Goal: Information Seeking & Learning: Learn about a topic

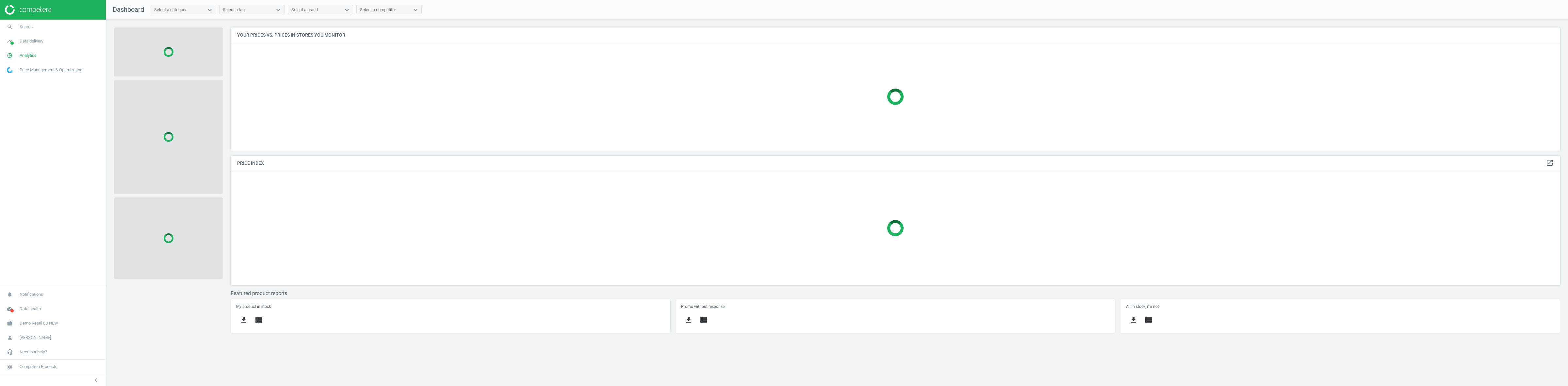
scroll to position [136, 1342]
click at [45, 319] on link "work Demo Retail EU NEW" at bounding box center [53, 323] width 106 height 15
click at [28, 302] on span "Switch campaign" at bounding box center [22, 304] width 29 height 5
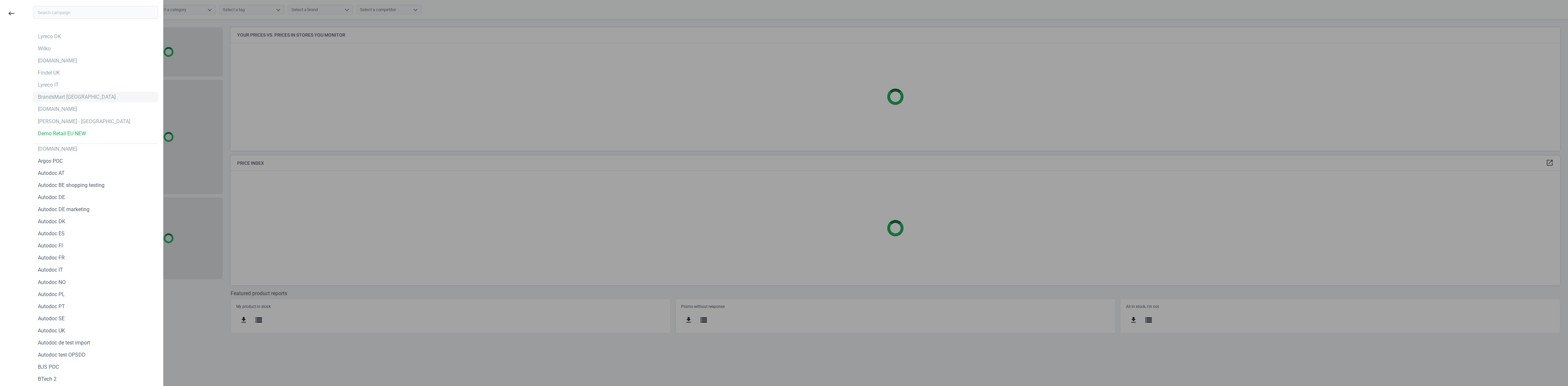
click at [62, 94] on div "BrandsMart [GEOGRAPHIC_DATA]" at bounding box center [95, 97] width 125 height 11
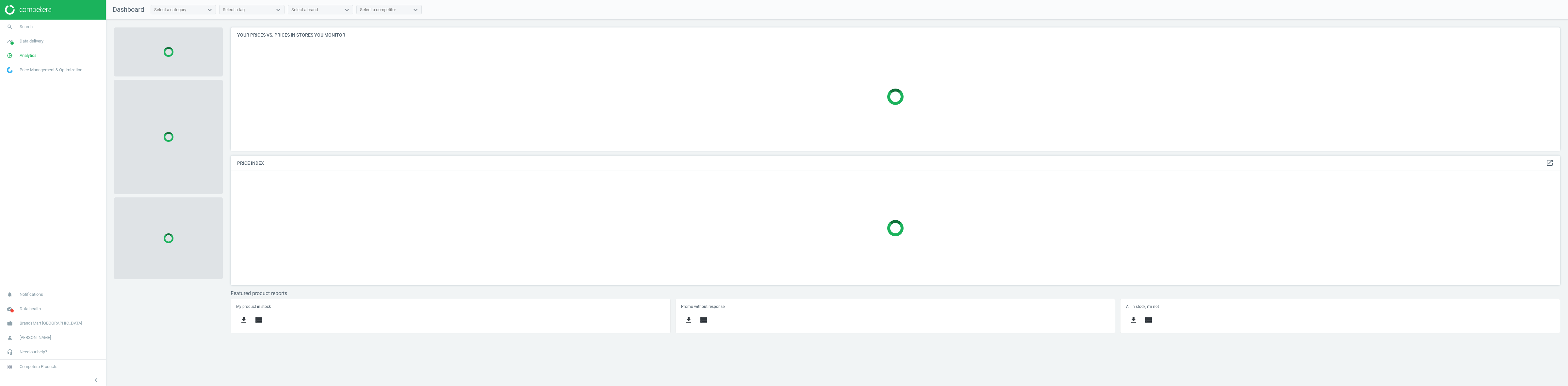
scroll to position [136, 1342]
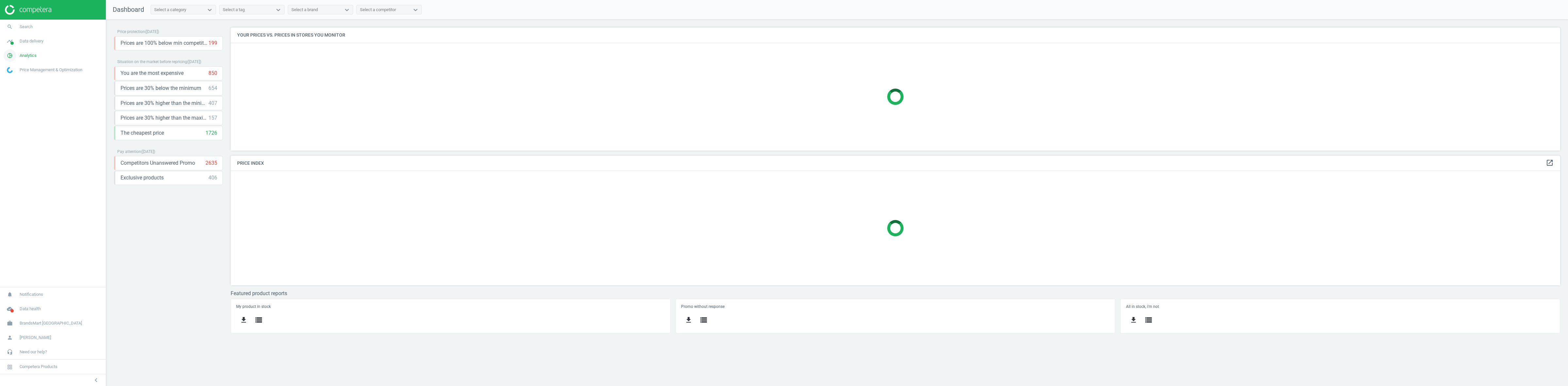
click at [28, 50] on link "pie_chart_outlined Analytics" at bounding box center [53, 55] width 106 height 15
click at [18, 79] on span "Products" at bounding box center [15, 80] width 15 height 5
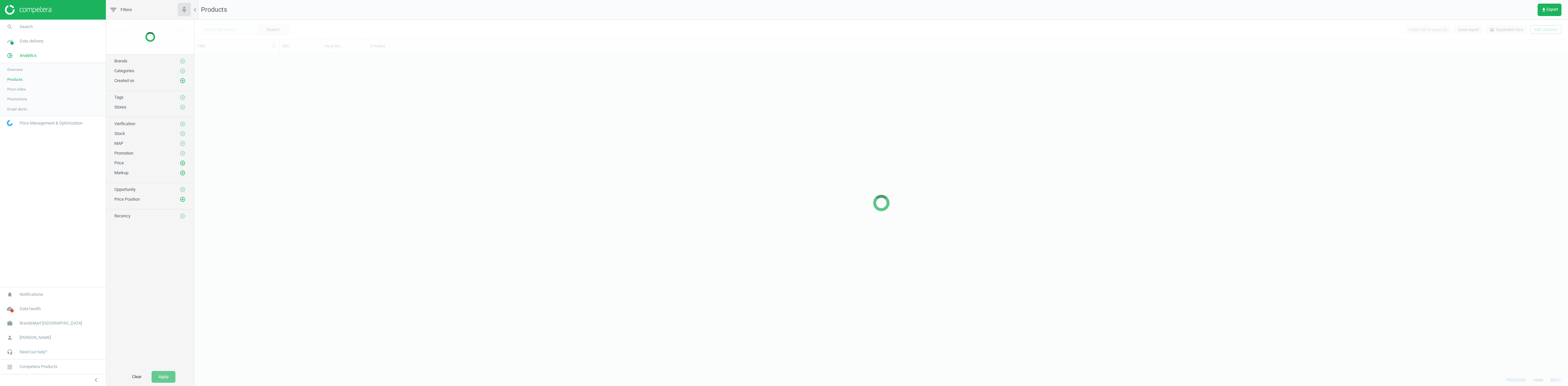
scroll to position [314, 1367]
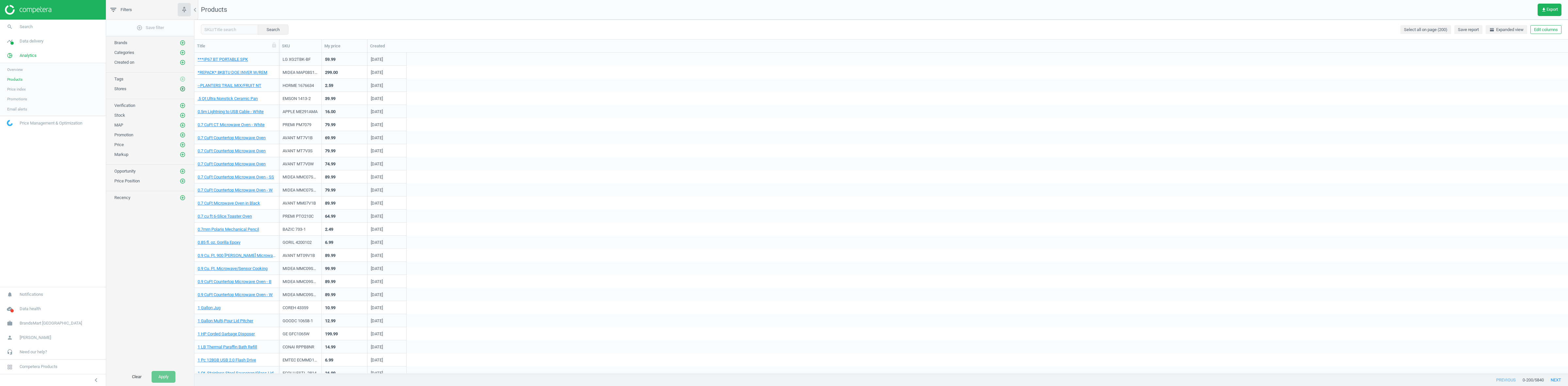
click at [182, 90] on icon "add_circle_outline" at bounding box center [182, 89] width 5 height 5
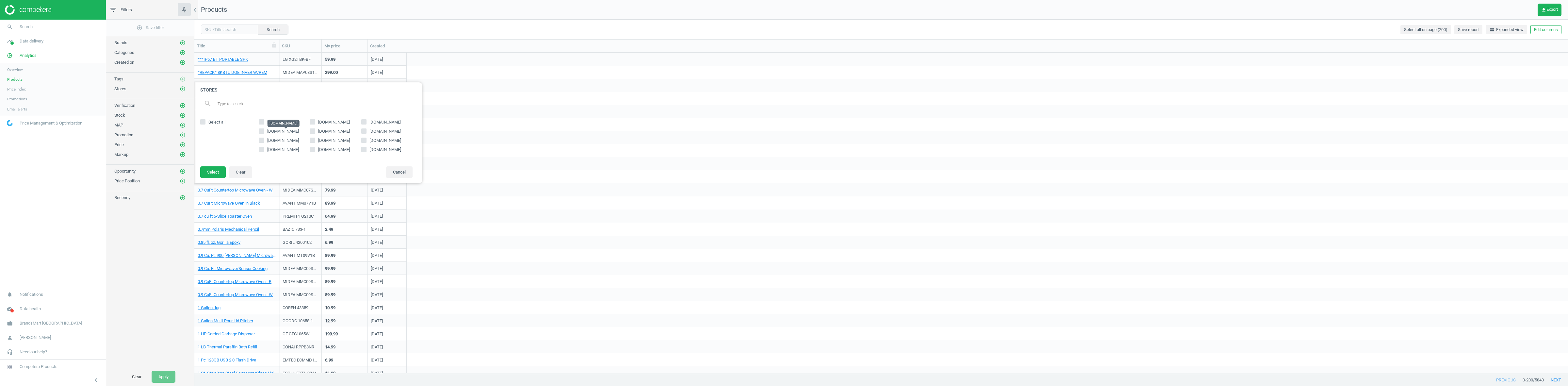
click at [288, 132] on span "[DOMAIN_NAME]" at bounding box center [282, 131] width 32 height 5
click at [263, 132] on input "[DOMAIN_NAME]" at bounding box center [261, 131] width 5 height 5
checkbox input "true"
click at [212, 172] on button "Select" at bounding box center [213, 172] width 25 height 12
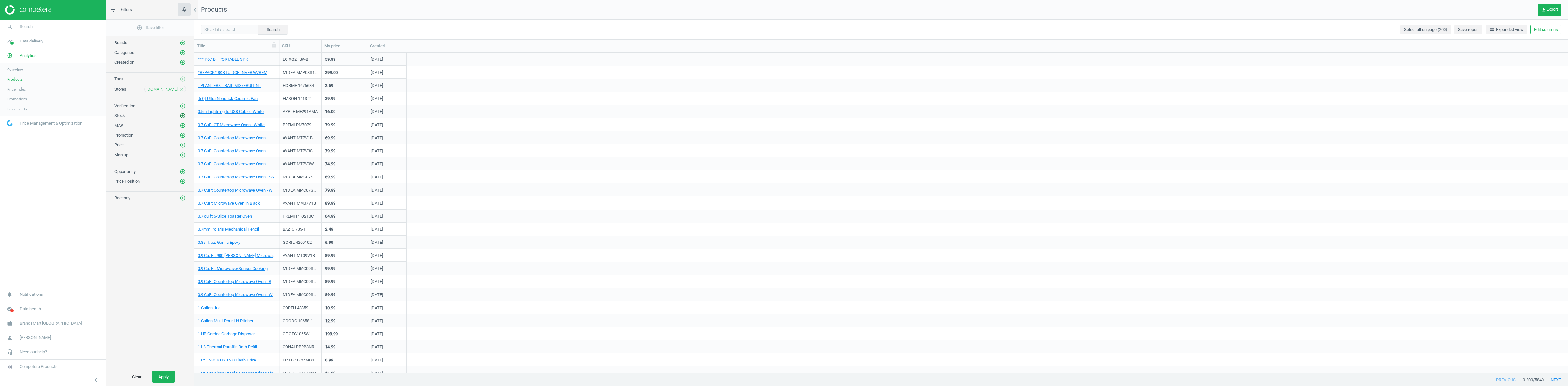
click at [183, 119] on icon "add_circle_outline" at bounding box center [182, 115] width 5 height 5
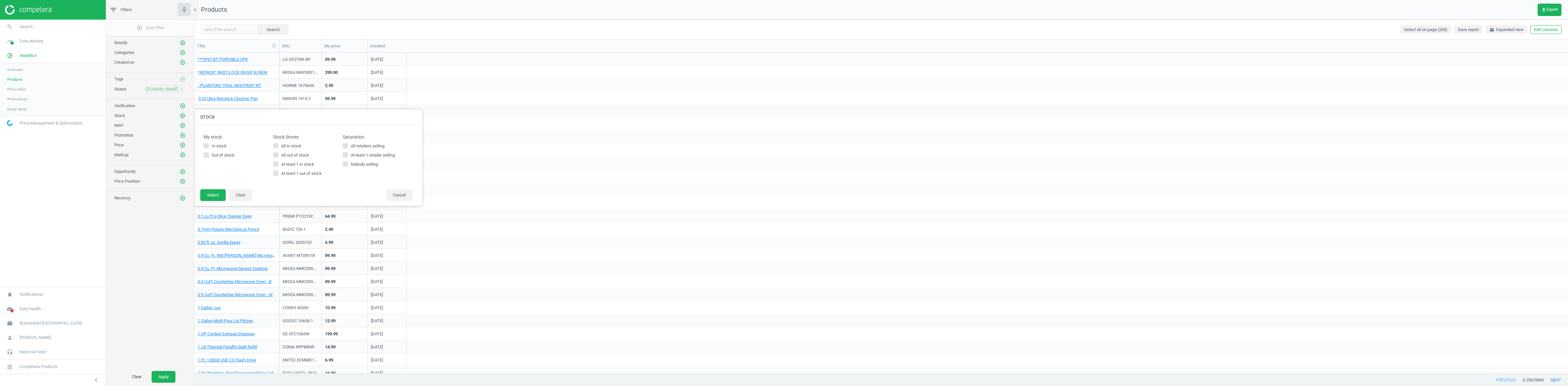
click at [291, 144] on span "All in stock" at bounding box center [291, 146] width 23 height 5
click at [275, 144] on icon at bounding box center [276, 146] width 5 height 5
click at [275, 144] on input "All in stock" at bounding box center [275, 145] width 5 height 5
checkbox input "true"
click at [222, 193] on button "Select" at bounding box center [213, 194] width 25 height 12
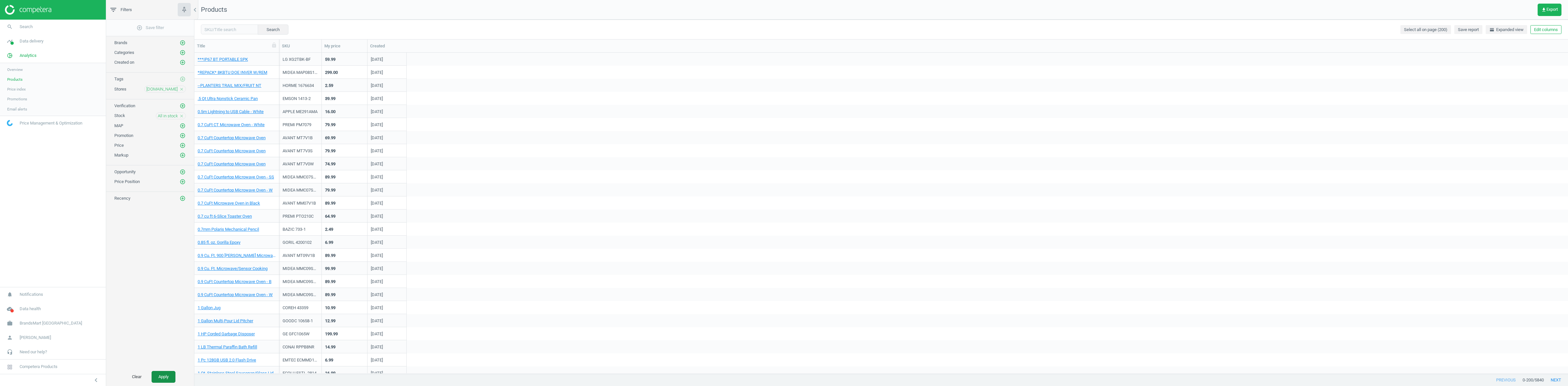
click at [166, 371] on button "Apply" at bounding box center [163, 376] width 24 height 12
click at [232, 114] on link "1.2 CuFt Microwave Oven Drawer" at bounding box center [228, 112] width 61 height 5
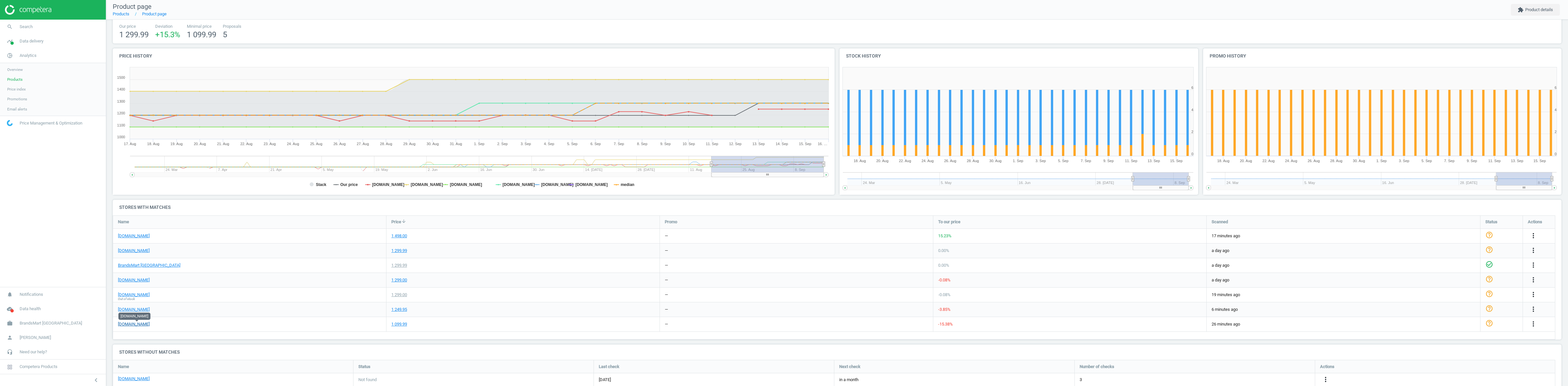
click at [130, 324] on link "[DOMAIN_NAME]" at bounding box center [133, 324] width 32 height 5
click at [11, 80] on span "Products" at bounding box center [15, 80] width 15 height 5
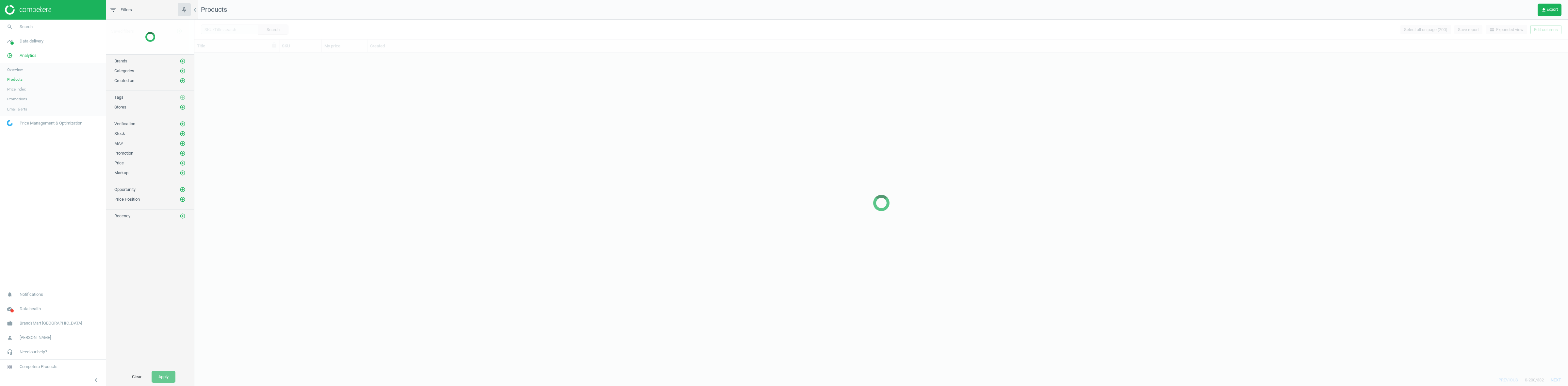
scroll to position [314, 1367]
click at [184, 89] on icon "add_circle_outline" at bounding box center [182, 89] width 5 height 5
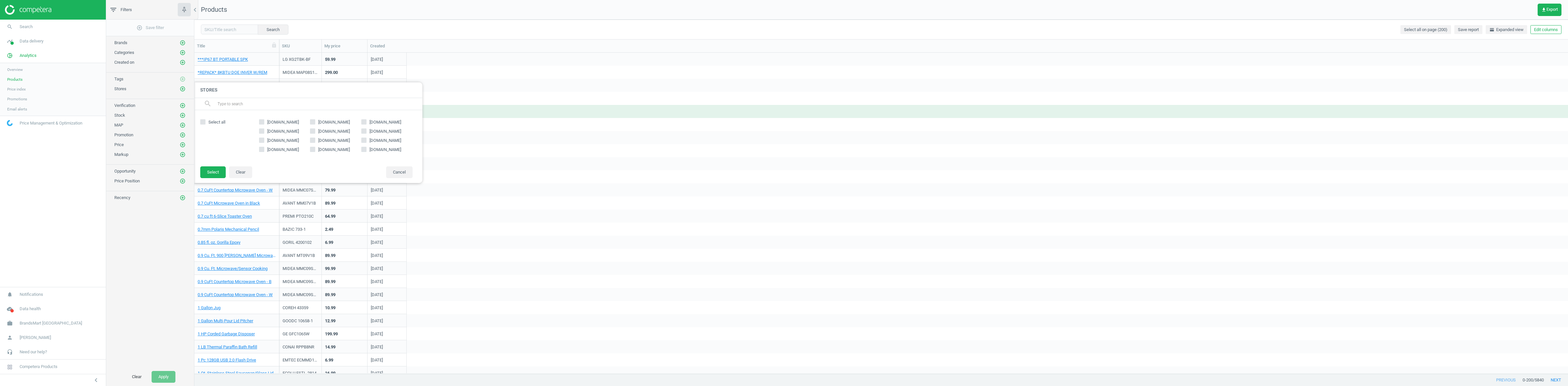
click at [385, 151] on span "[DOMAIN_NAME]" at bounding box center [385, 150] width 35 height 5
click at [366, 151] on input "[DOMAIN_NAME]" at bounding box center [364, 149] width 5 height 5
checkbox input "true"
click at [214, 169] on button "Select" at bounding box center [213, 172] width 25 height 12
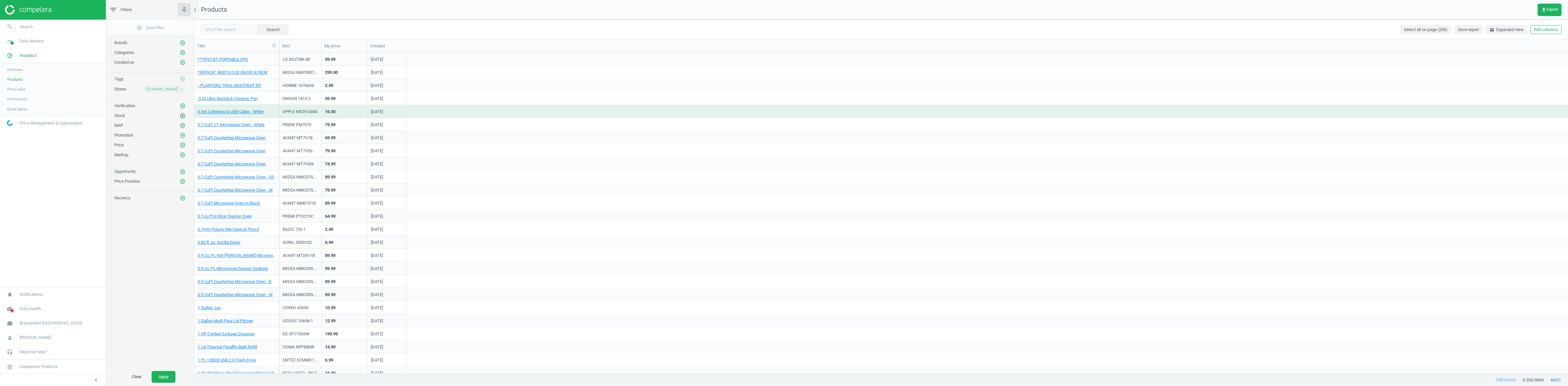
click at [181, 116] on icon "add_circle_outline" at bounding box center [182, 115] width 5 height 5
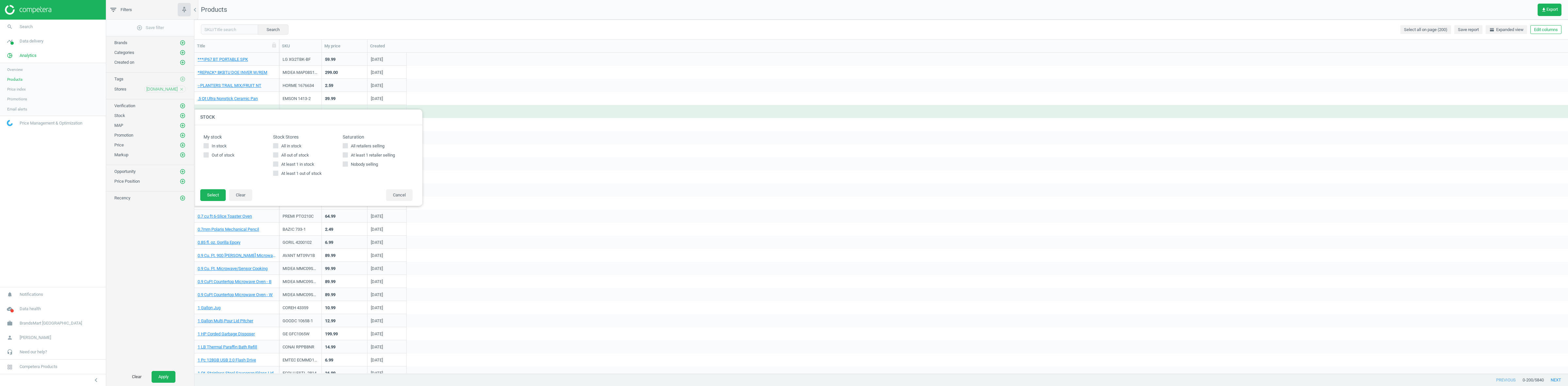
click at [295, 148] on span "All in stock" at bounding box center [291, 146] width 23 height 5
click at [278, 148] on input "All in stock" at bounding box center [275, 145] width 5 height 5
checkbox input "true"
click at [215, 199] on button "Select" at bounding box center [213, 194] width 25 height 12
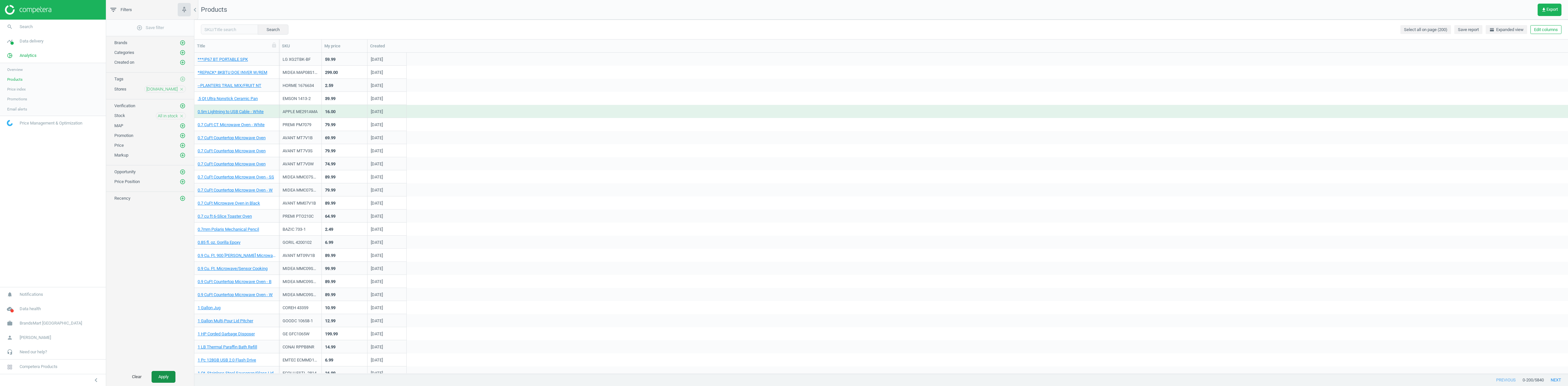
click at [166, 373] on button "Apply" at bounding box center [163, 376] width 24 height 12
click at [221, 139] on link "1.6 Cu. Ft 1000 Microwave/SS" at bounding box center [225, 138] width 55 height 5
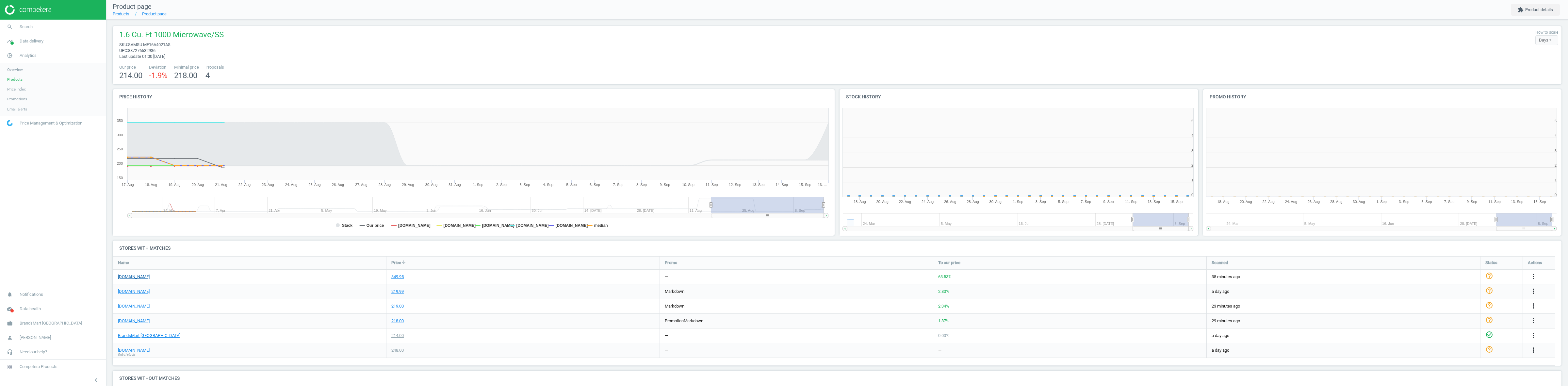
scroll to position [4, 4]
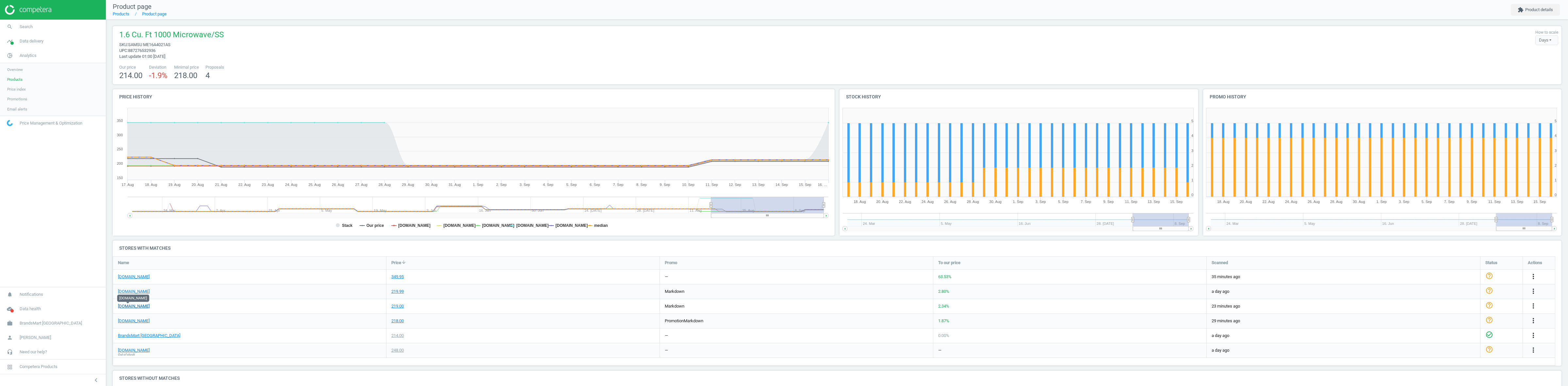
click at [130, 306] on link "[DOMAIN_NAME]" at bounding box center [133, 306] width 32 height 5
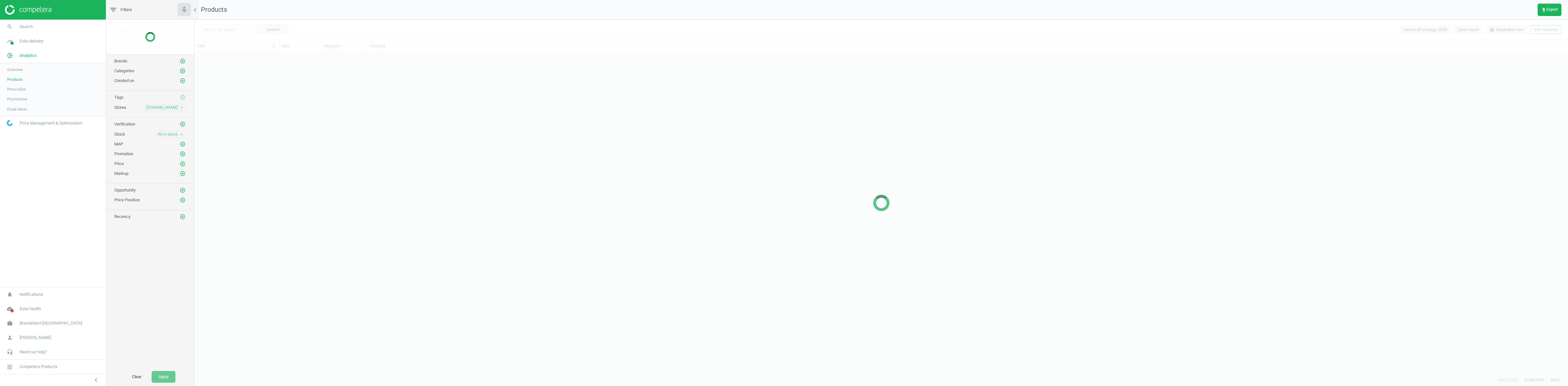
scroll to position [314, 1367]
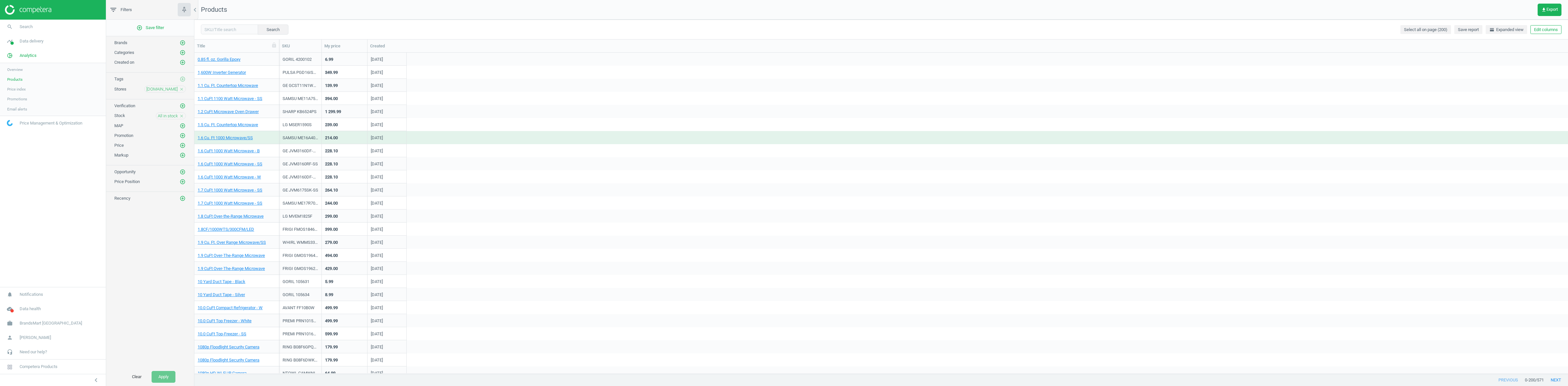
click at [178, 119] on div "All in stock close" at bounding box center [171, 116] width 30 height 7
click at [182, 118] on icon "close" at bounding box center [182, 115] width 5 height 5
click at [182, 119] on icon "add_circle_outline" at bounding box center [182, 115] width 5 height 5
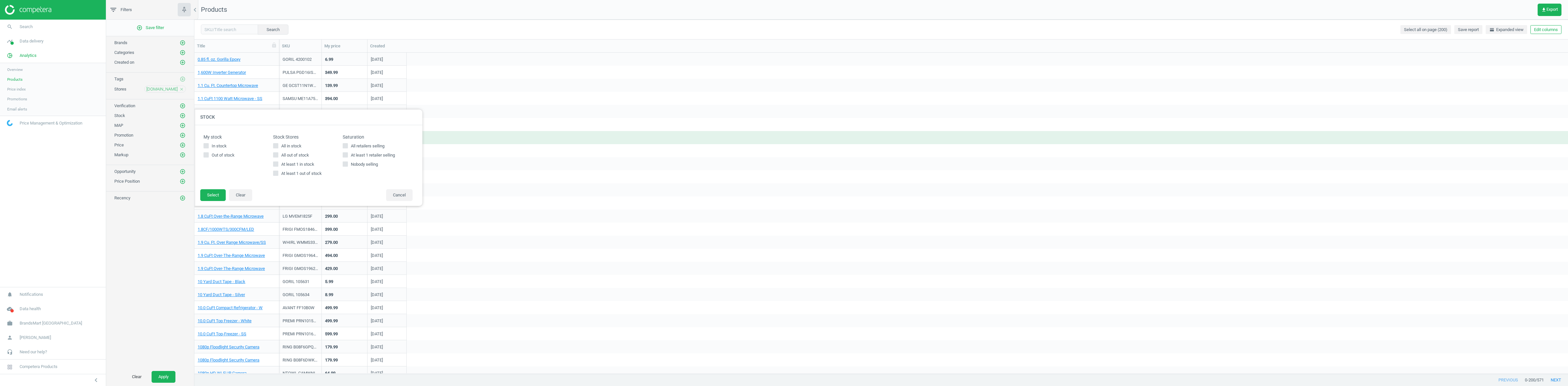
click at [297, 156] on span "All out of stock" at bounding box center [294, 155] width 30 height 5
click at [278, 156] on input "All out of stock" at bounding box center [275, 154] width 5 height 5
checkbox input "true"
click at [218, 193] on button "Select" at bounding box center [213, 194] width 25 height 12
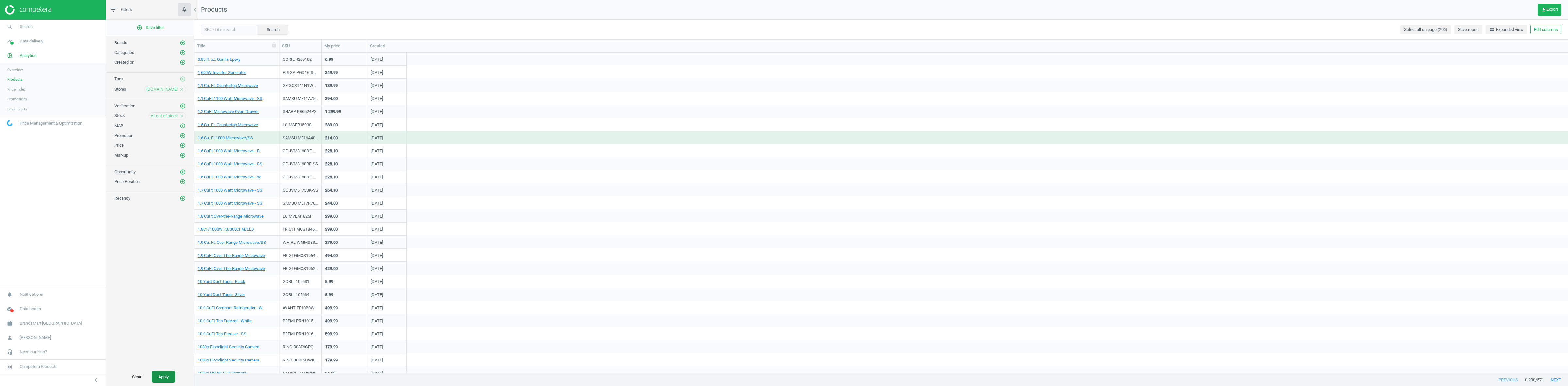
click at [163, 371] on button "Apply" at bounding box center [163, 376] width 24 height 12
click at [238, 193] on link "1.7 Cu. Ft Compact Refrigerator" at bounding box center [226, 190] width 57 height 5
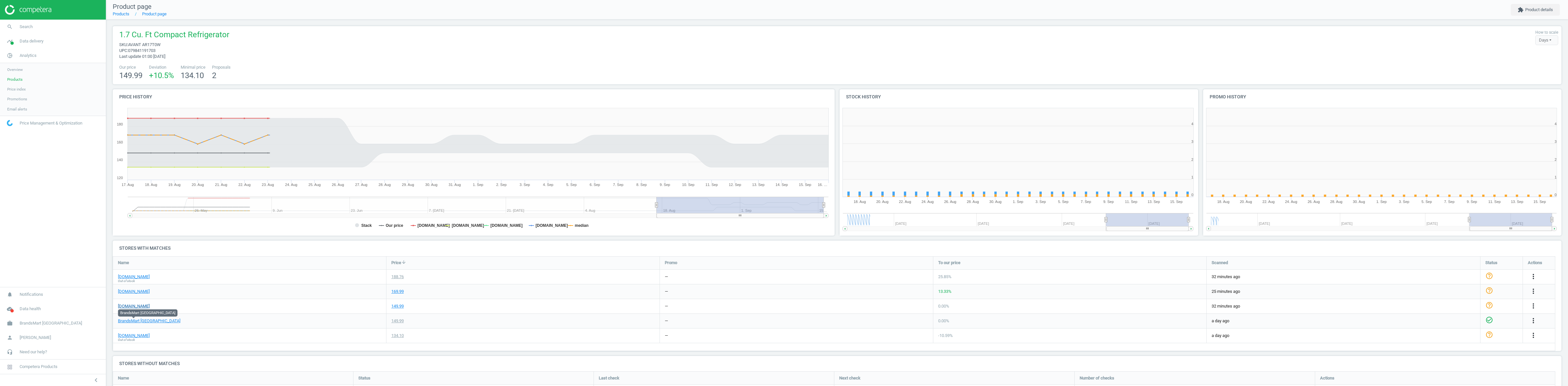
scroll to position [144, 370]
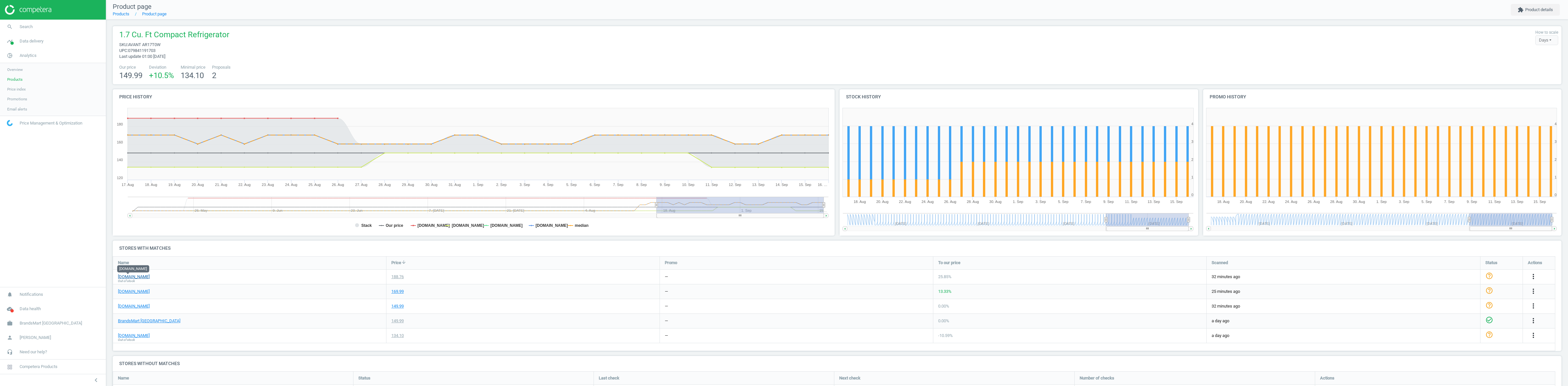
click at [127, 275] on link "[DOMAIN_NAME]" at bounding box center [133, 276] width 32 height 5
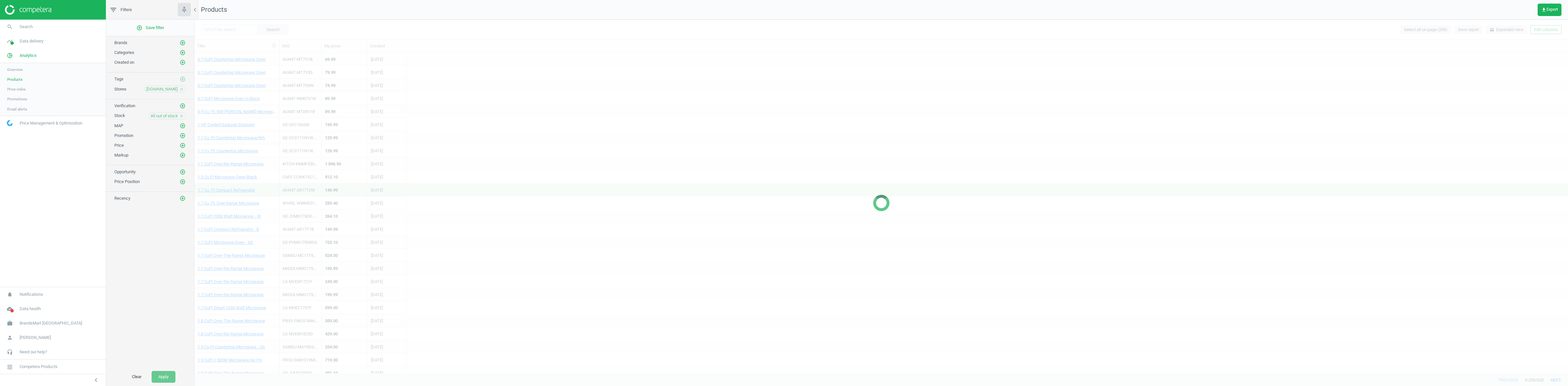
scroll to position [314, 1367]
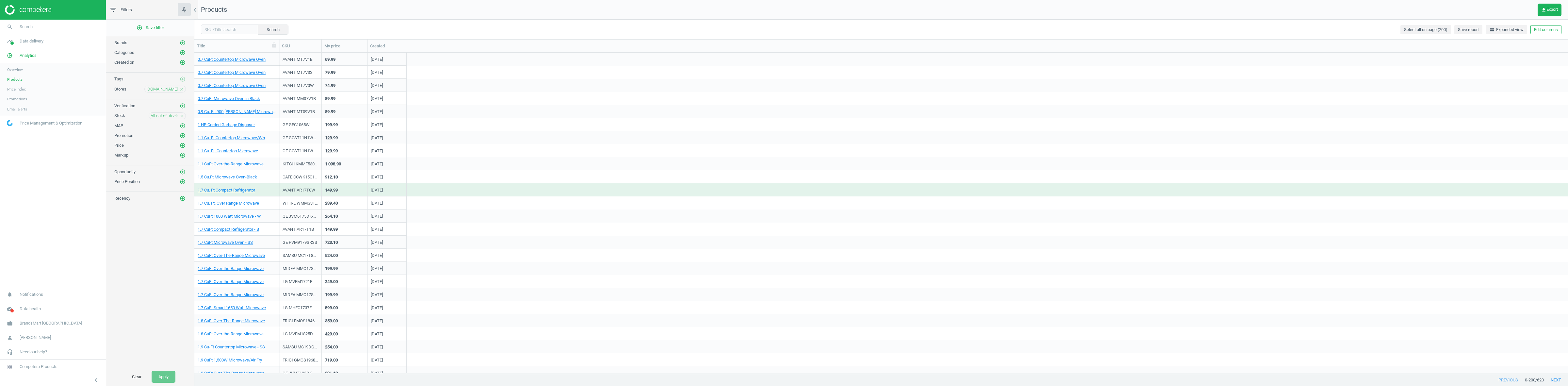
click at [182, 118] on icon "close" at bounding box center [182, 115] width 5 height 5
click at [184, 134] on button "add_circle_outline" at bounding box center [182, 134] width 6 height 6
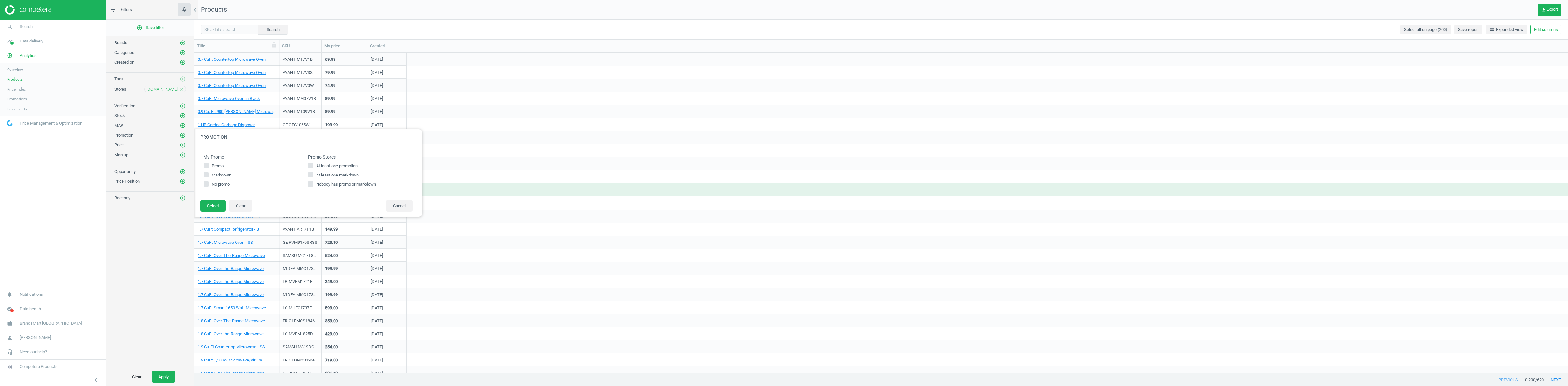
click at [346, 168] on span "At least one promotion" at bounding box center [337, 166] width 44 height 5
click at [312, 168] on input "At least one promotion" at bounding box center [311, 165] width 5 height 5
checkbox input "true"
click at [215, 206] on button "Select" at bounding box center [213, 205] width 25 height 12
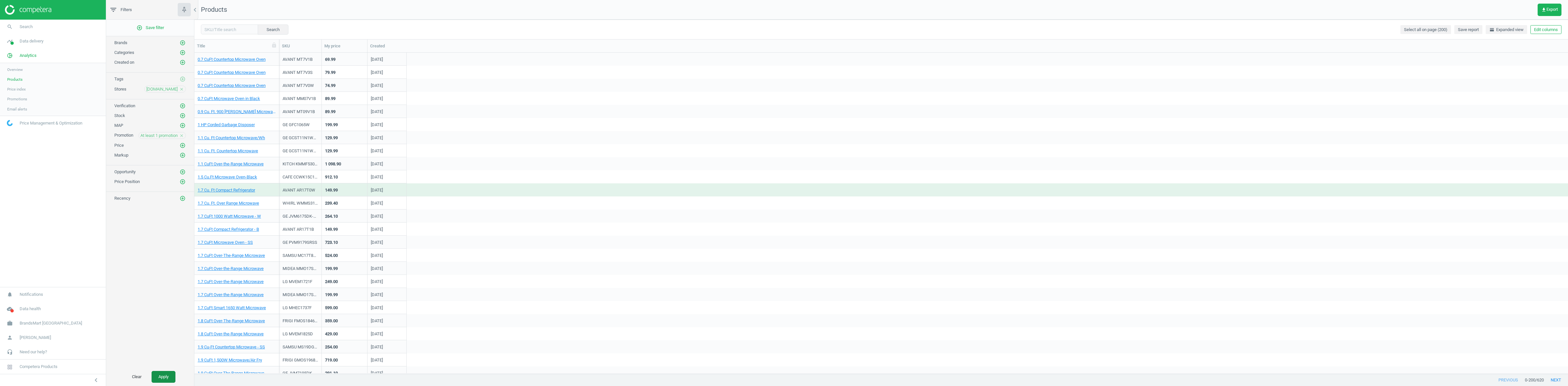
click at [165, 371] on button "Apply" at bounding box center [163, 376] width 24 height 12
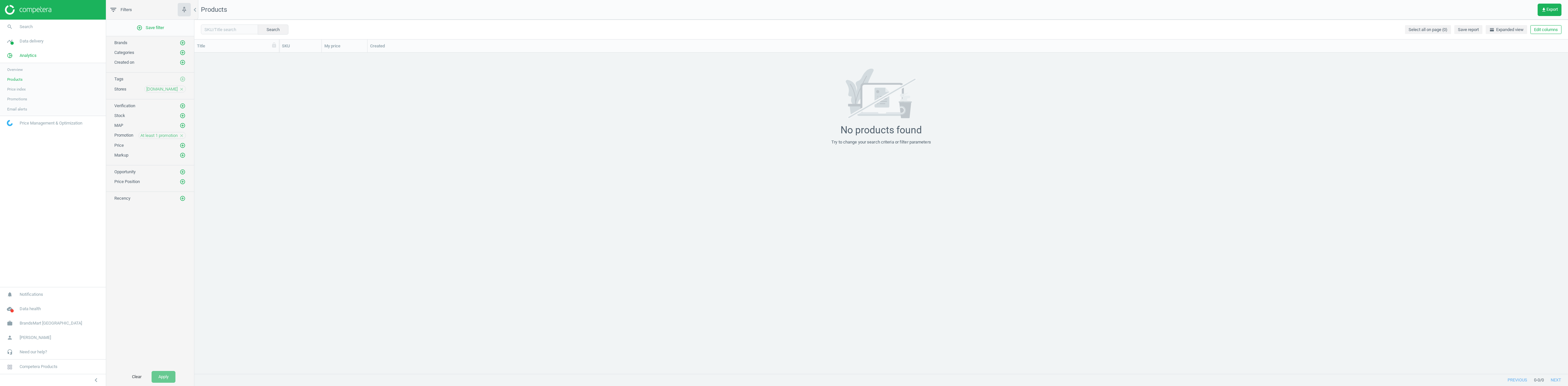
click at [180, 136] on icon "close" at bounding box center [182, 135] width 5 height 5
click at [180, 136] on icon "add_circle_outline" at bounding box center [182, 135] width 5 height 5
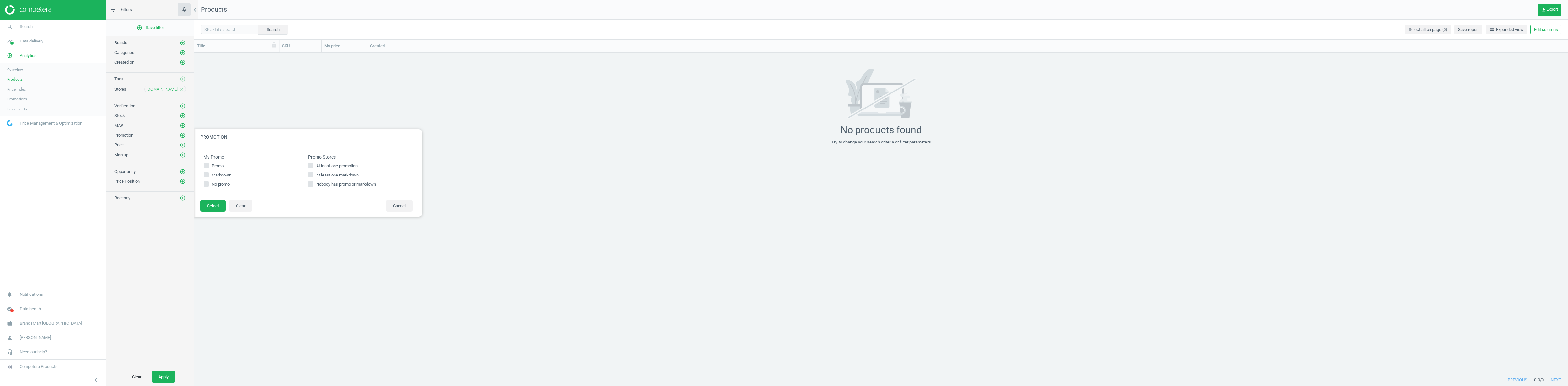
click at [332, 165] on span "At least one promotion" at bounding box center [337, 166] width 44 height 5
click at [312, 165] on input "At least one promotion" at bounding box center [311, 165] width 5 height 5
checkbox input "true"
click at [220, 206] on button "Select" at bounding box center [213, 205] width 25 height 12
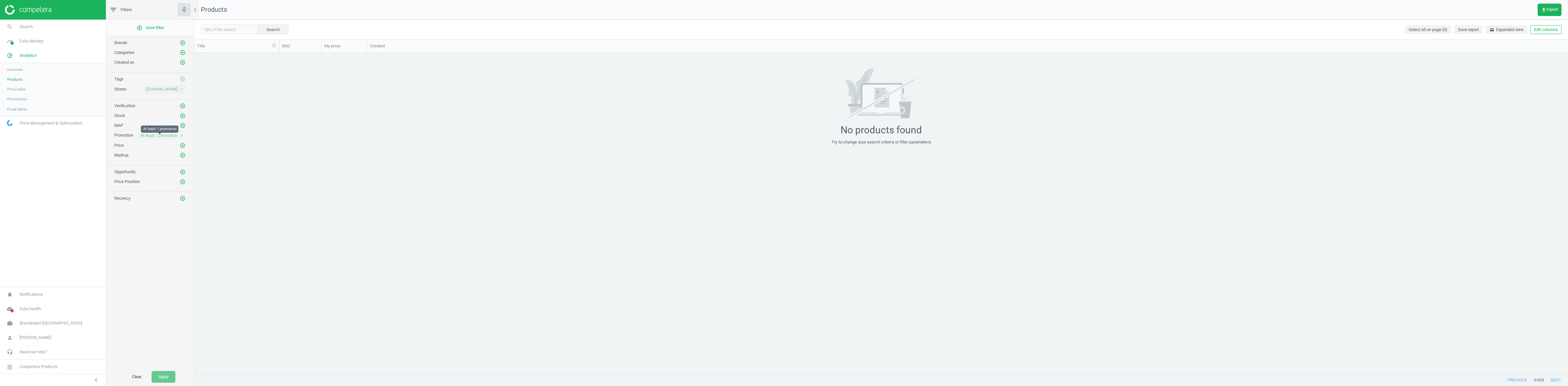
click at [160, 134] on span "At least 1 promotion" at bounding box center [159, 135] width 37 height 5
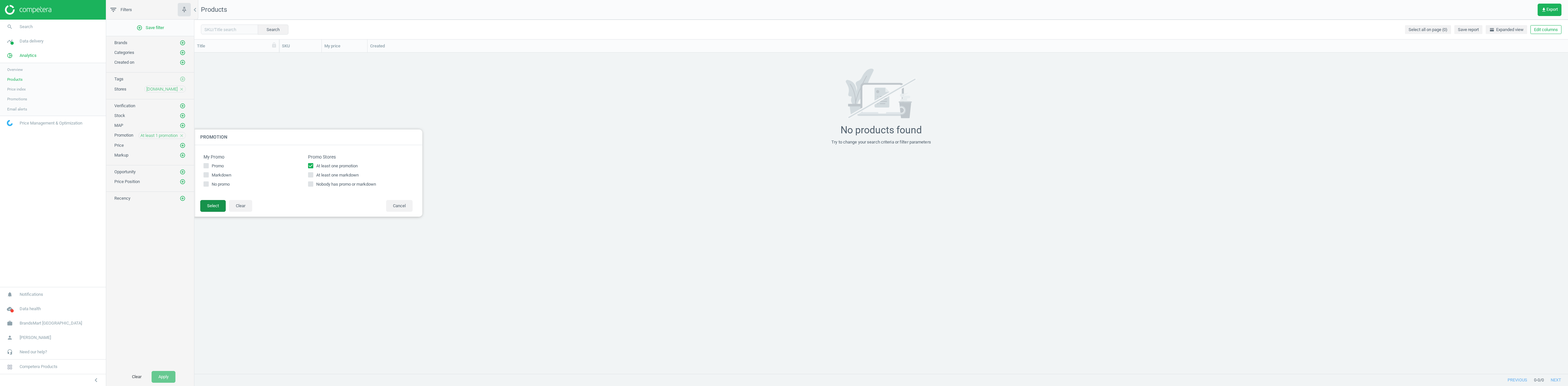
click at [213, 207] on button "Select" at bounding box center [213, 205] width 25 height 12
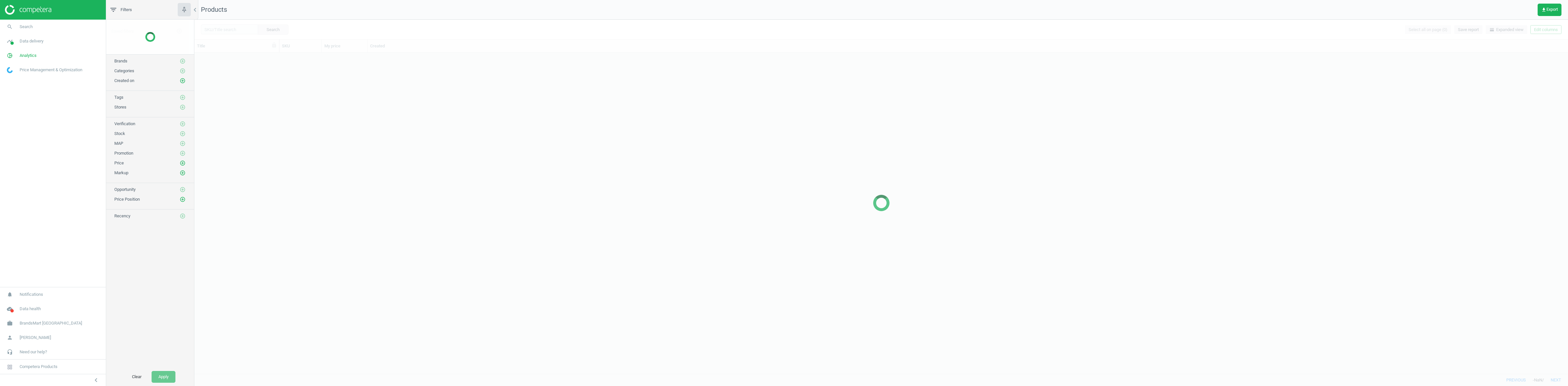
scroll to position [314, 1367]
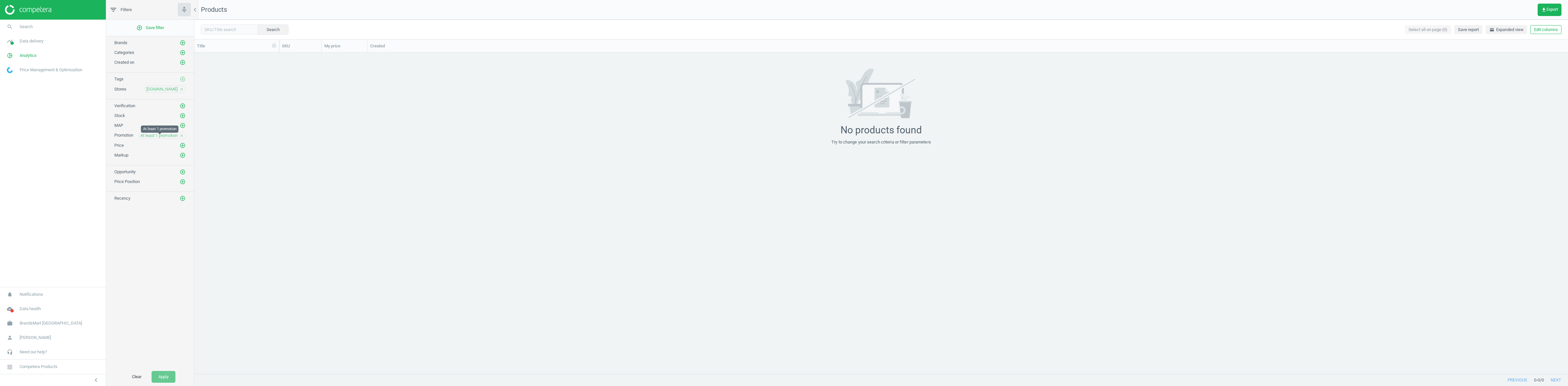
click at [164, 136] on span "At least 1 promotion" at bounding box center [159, 135] width 37 height 5
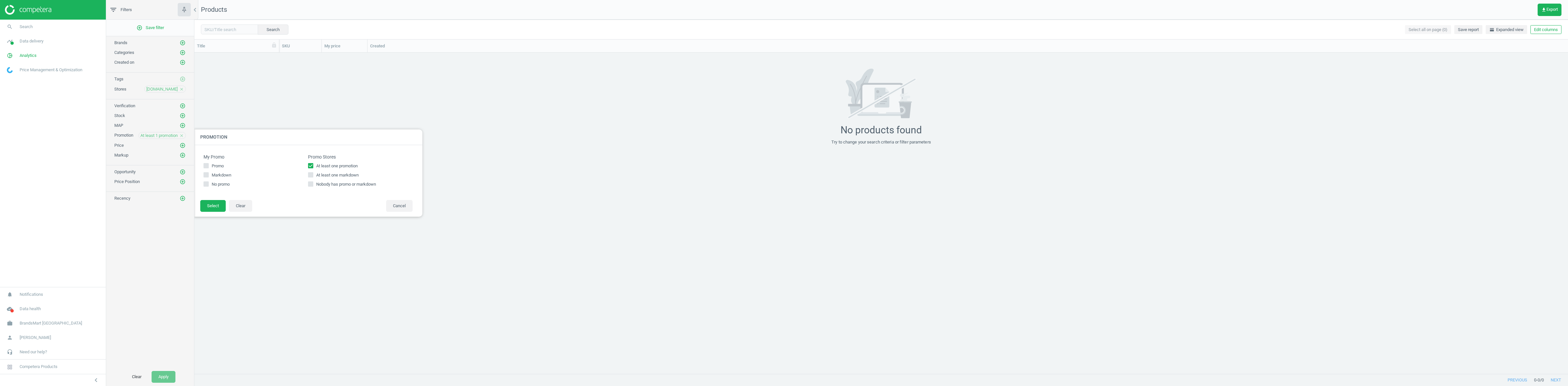
click at [321, 172] on div "At least one promotion At least one markdown Nobody has promo or markdown" at bounding box center [360, 175] width 104 height 25
drag, startPoint x: 324, startPoint y: 173, endPoint x: 328, endPoint y: 172, distance: 4.1
click at [325, 174] on span "At least one markdown" at bounding box center [338, 175] width 45 height 5
click at [312, 174] on input "At least one markdown" at bounding box center [311, 174] width 5 height 5
checkbox input "true"
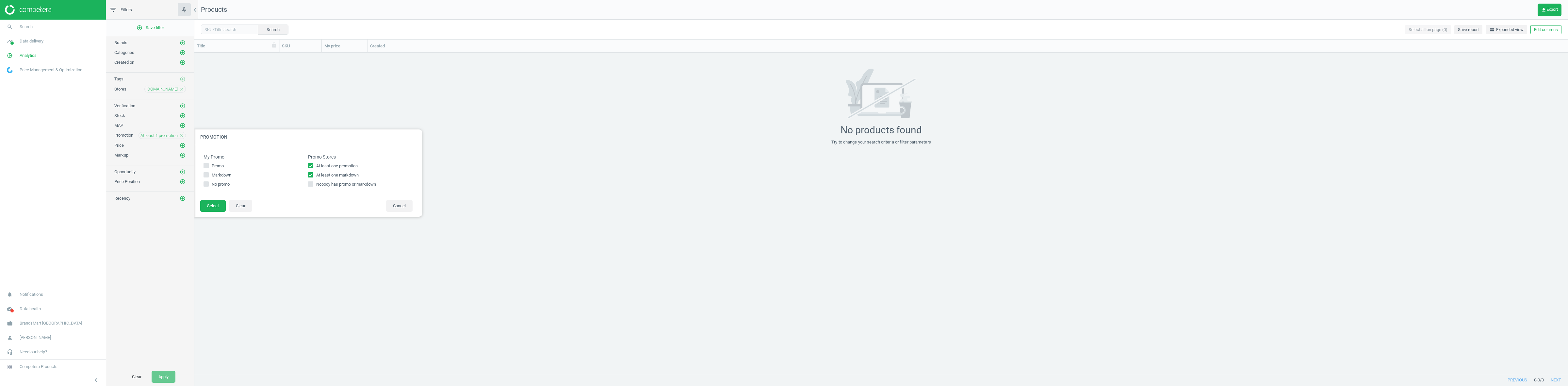
click at [330, 166] on span "At least one promotion" at bounding box center [337, 166] width 44 height 5
click at [312, 166] on input "At least one promotion" at bounding box center [311, 165] width 5 height 5
checkbox input "false"
click at [211, 203] on button "Select" at bounding box center [213, 205] width 25 height 12
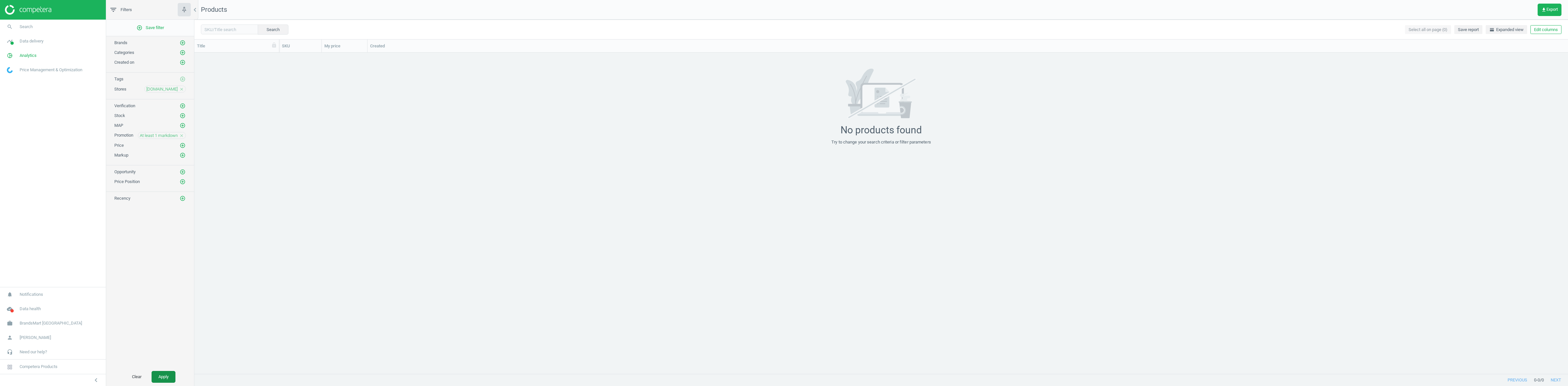
drag, startPoint x: 163, startPoint y: 378, endPoint x: 184, endPoint y: 359, distance: 28.3
click at [163, 377] on button "Apply" at bounding box center [163, 376] width 24 height 12
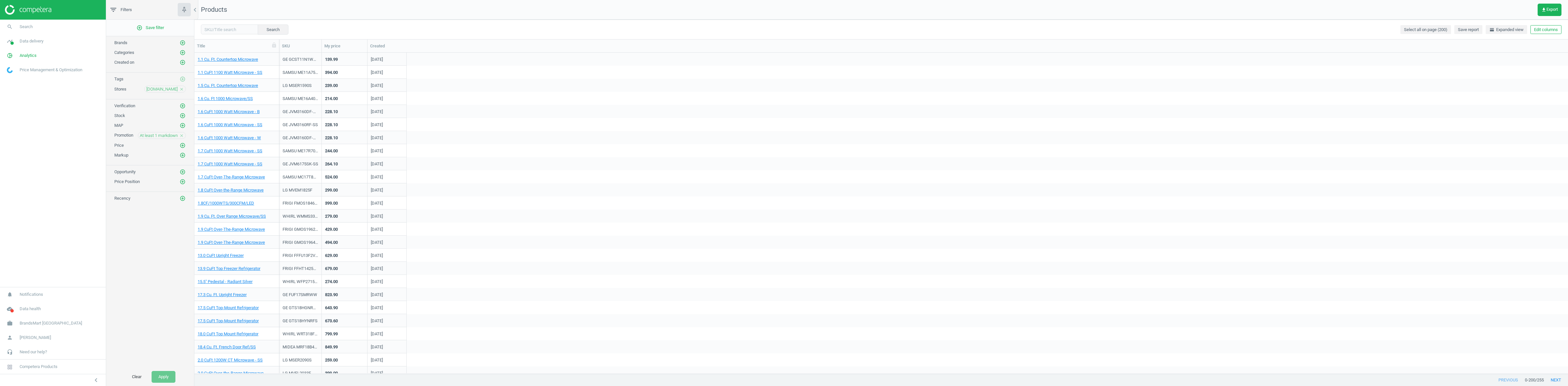
click at [182, 136] on icon "close" at bounding box center [182, 135] width 5 height 5
click at [181, 115] on icon "add_circle_outline" at bounding box center [182, 115] width 5 height 5
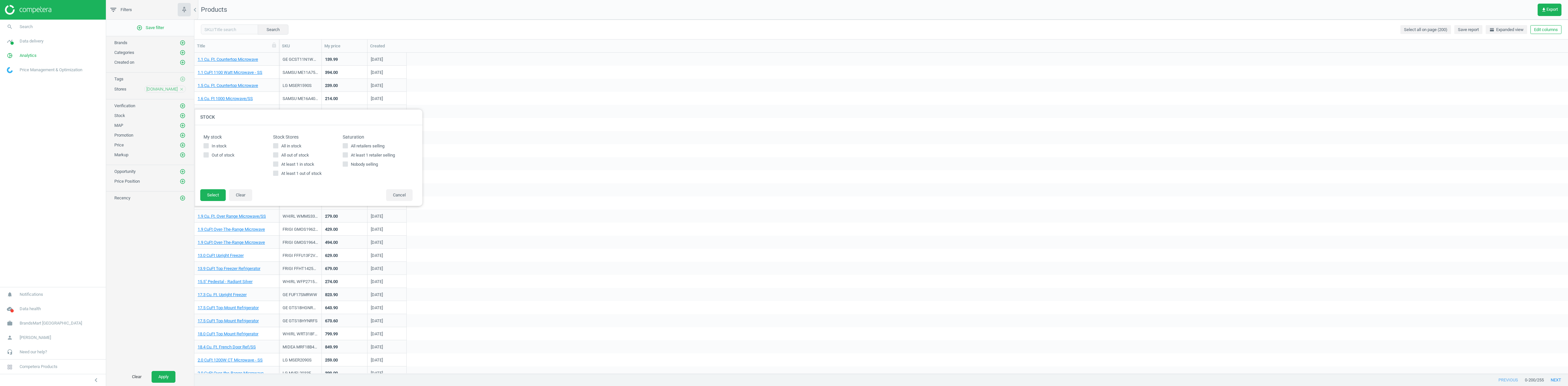
click at [296, 144] on span "All in stock" at bounding box center [291, 146] width 23 height 5
click at [278, 144] on input "All in stock" at bounding box center [275, 145] width 5 height 5
checkbox input "true"
click at [215, 191] on button "Select" at bounding box center [213, 194] width 25 height 12
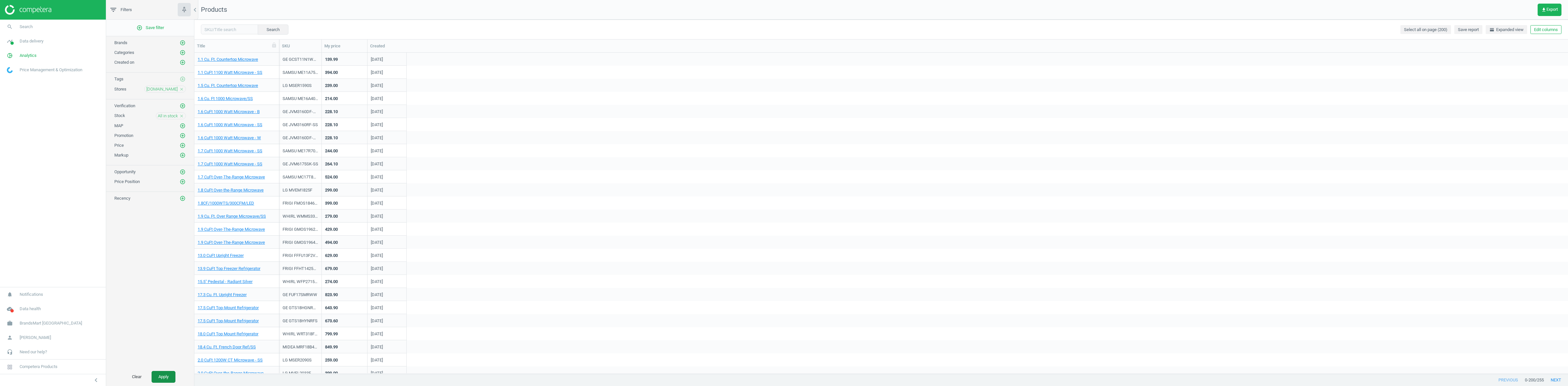
click at [164, 374] on button "Apply" at bounding box center [163, 376] width 24 height 12
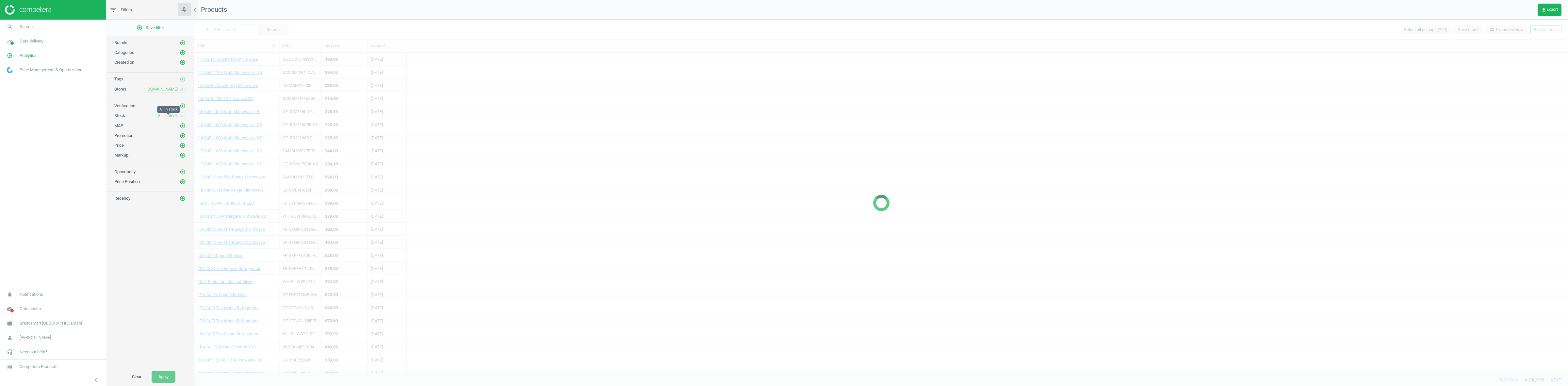
click at [163, 118] on span "All in stock" at bounding box center [168, 115] width 20 height 5
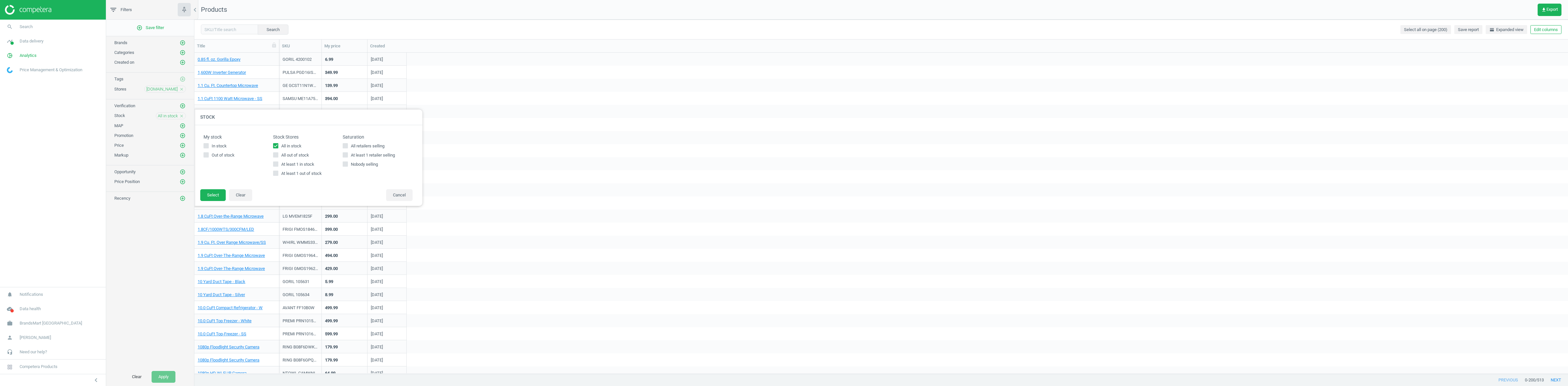
click at [173, 242] on div "add_circle_outline Save filter Brands add_circle_outline Categories add_circle_…" at bounding box center [150, 193] width 88 height 348
click at [403, 190] on button "Cancel" at bounding box center [399, 194] width 26 height 12
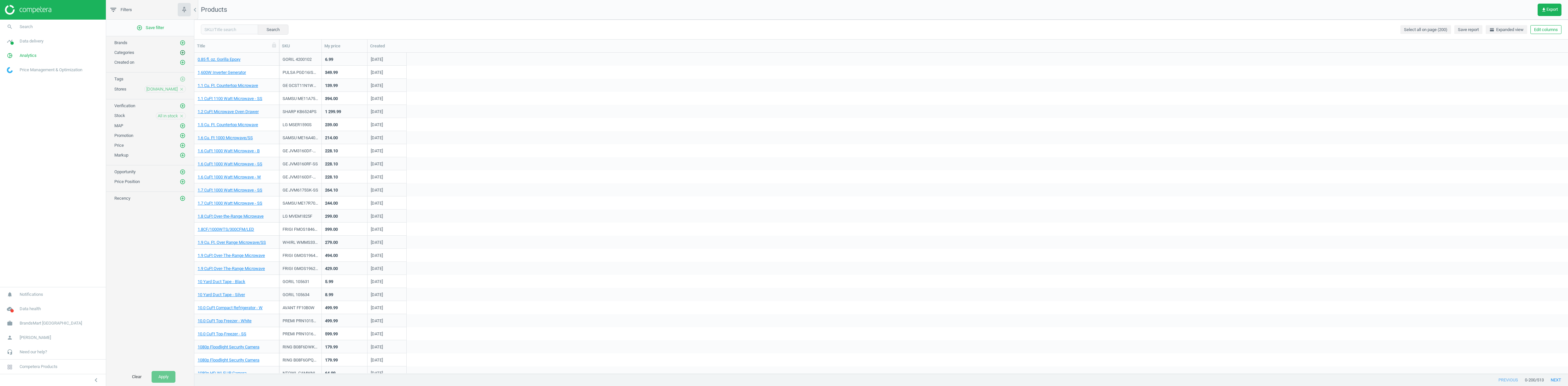
click at [182, 51] on icon "add_circle_outline" at bounding box center [182, 53] width 5 height 5
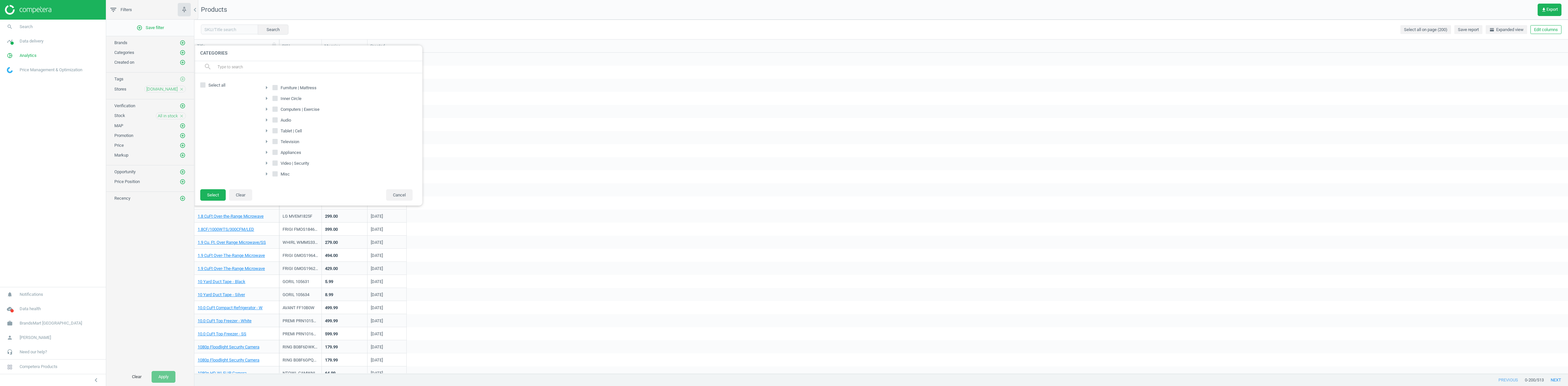
click at [275, 112] on icon at bounding box center [275, 109] width 5 height 5
click at [275, 111] on input "Computers | Exercise" at bounding box center [274, 109] width 5 height 5
checkbox input "true"
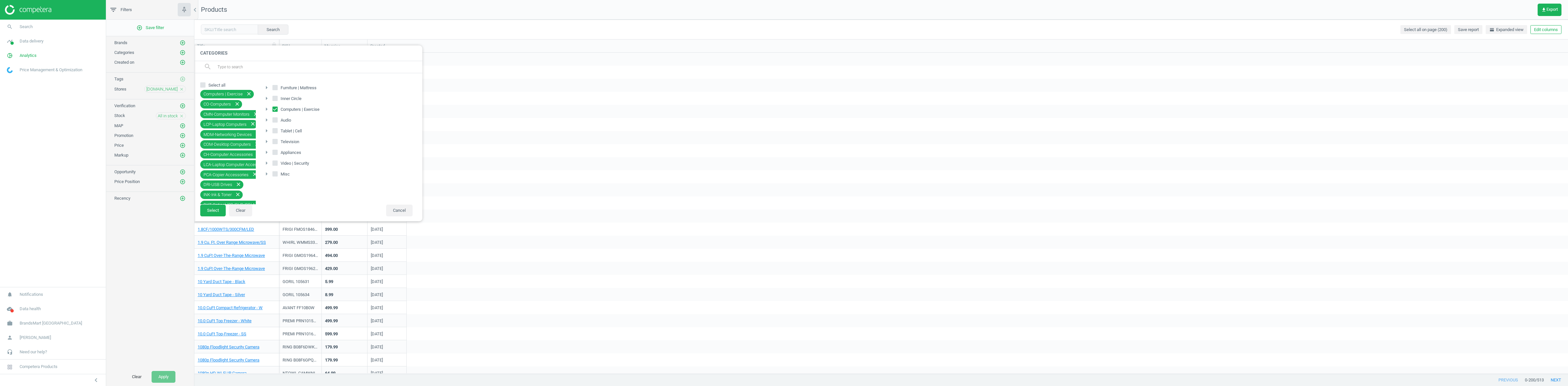
click at [275, 120] on input "Audio" at bounding box center [274, 120] width 5 height 5
checkbox input "true"
click at [275, 144] on input "Television" at bounding box center [274, 141] width 5 height 5
checkbox input "true"
click at [212, 211] on button "Select" at bounding box center [213, 210] width 25 height 12
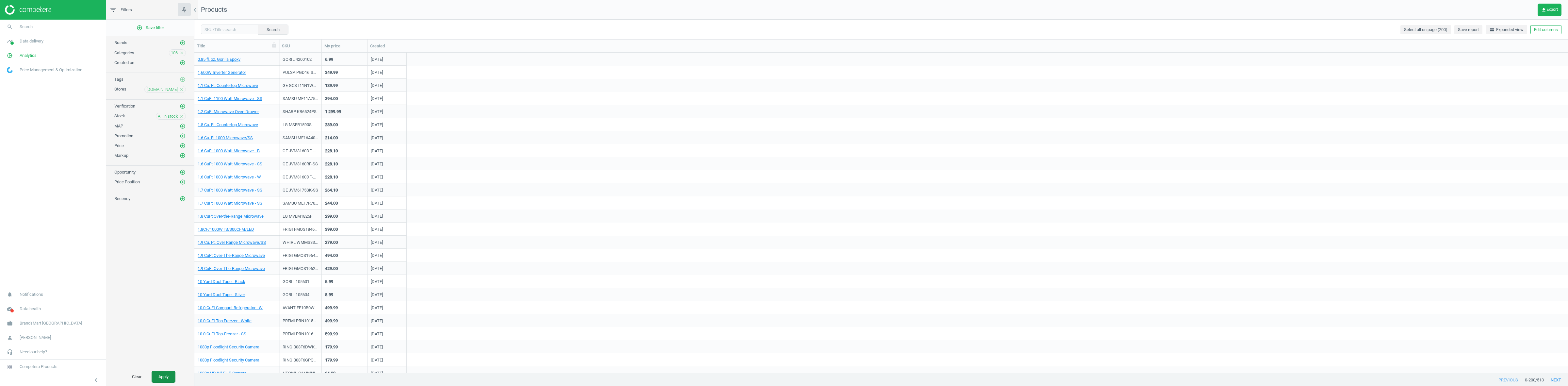
click at [158, 375] on button "Apply" at bounding box center [163, 376] width 24 height 12
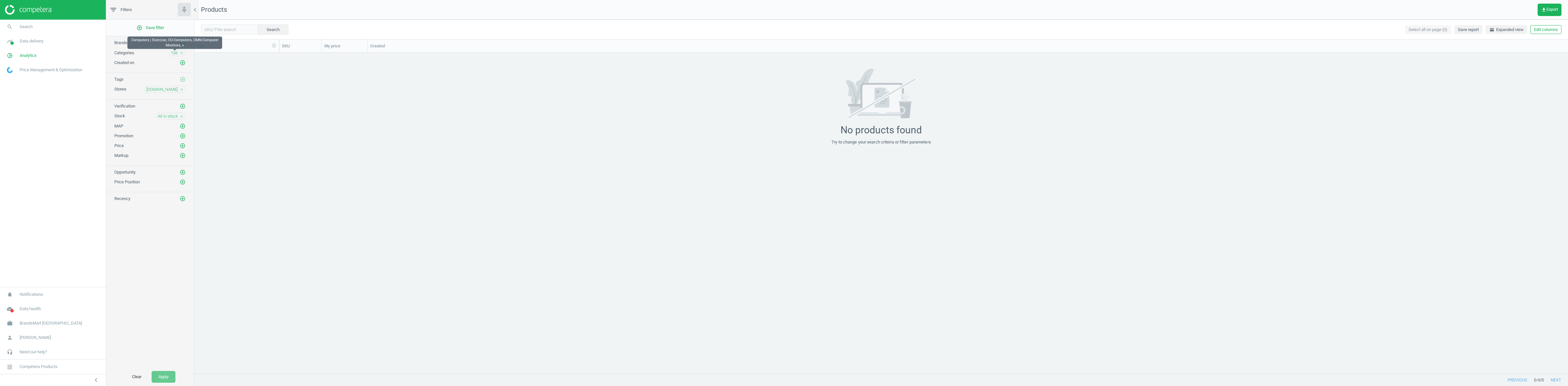
click at [177, 51] on span "106" at bounding box center [174, 53] width 7 height 5
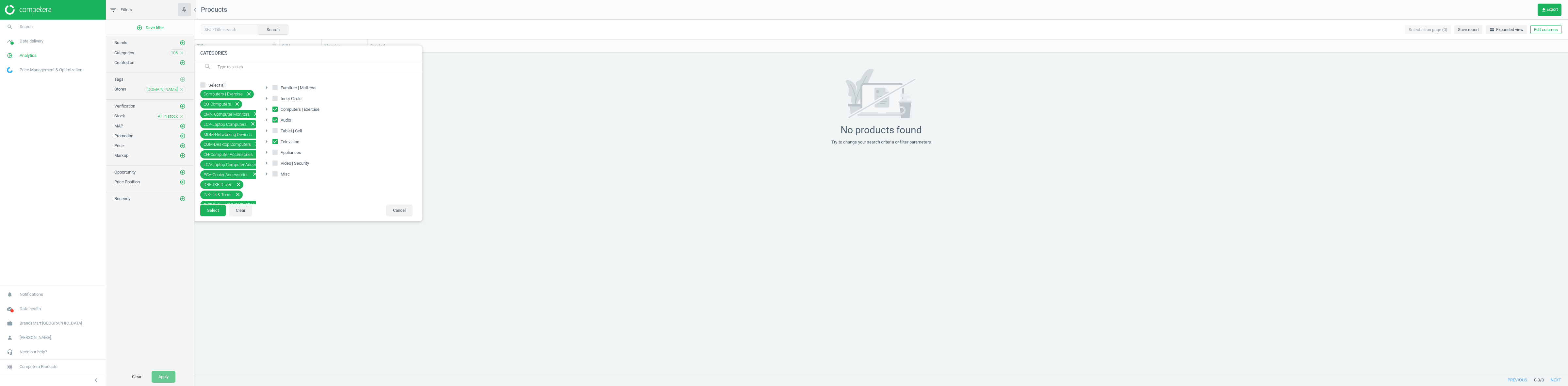
click at [295, 155] on span "Appliances" at bounding box center [291, 153] width 24 height 5
click at [277, 154] on input "Appliances" at bounding box center [274, 152] width 5 height 5
checkbox input "true"
click at [291, 166] on span "Video | Security" at bounding box center [295, 163] width 31 height 5
click at [277, 165] on input "Video | Security" at bounding box center [274, 163] width 5 height 5
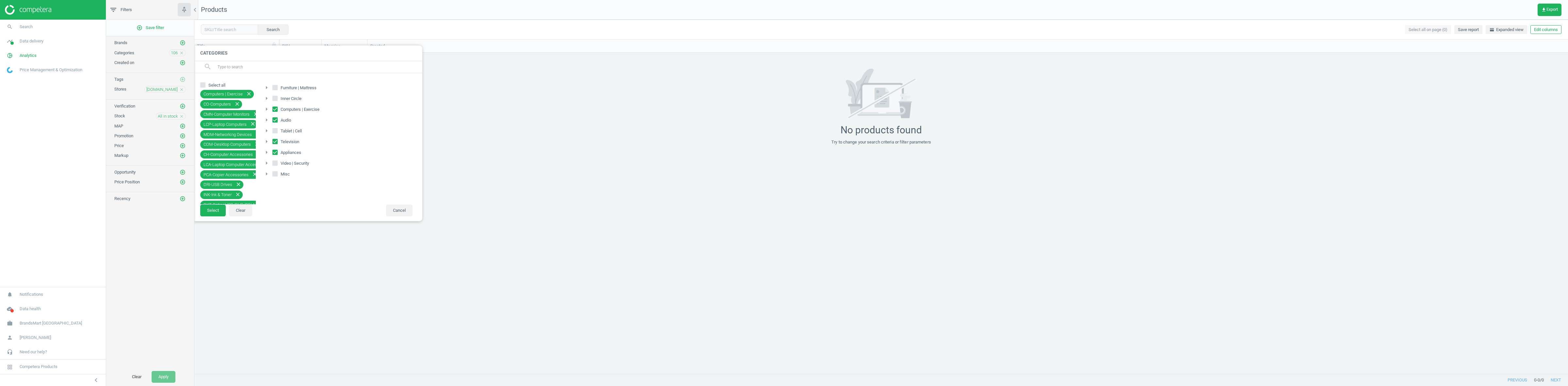
checkbox input "true"
click at [208, 212] on button "Select" at bounding box center [213, 210] width 25 height 12
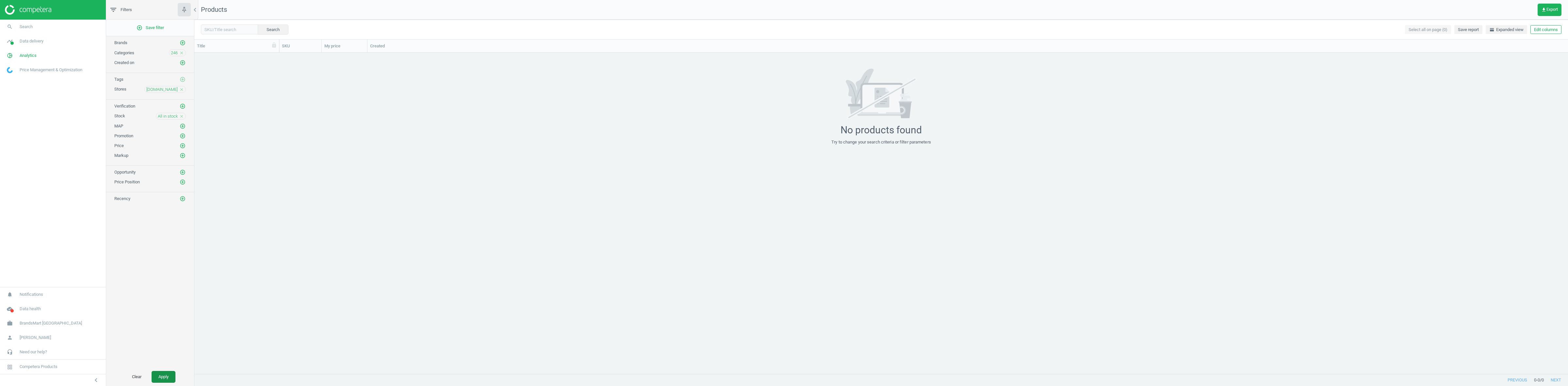
click at [173, 376] on button "Apply" at bounding box center [163, 376] width 24 height 12
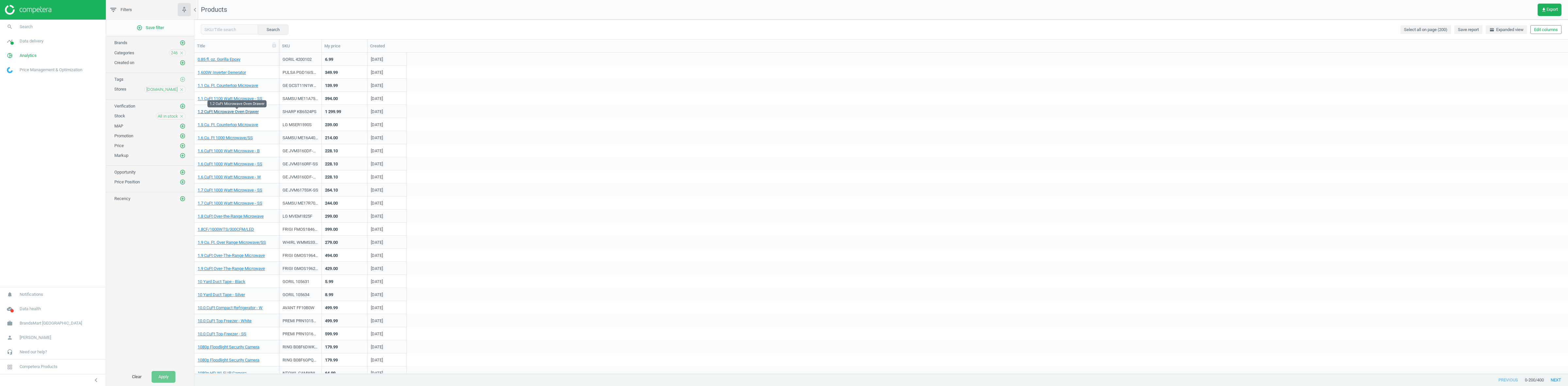
click at [233, 113] on link "1.2 CuFt Microwave Oven Drawer" at bounding box center [228, 112] width 61 height 5
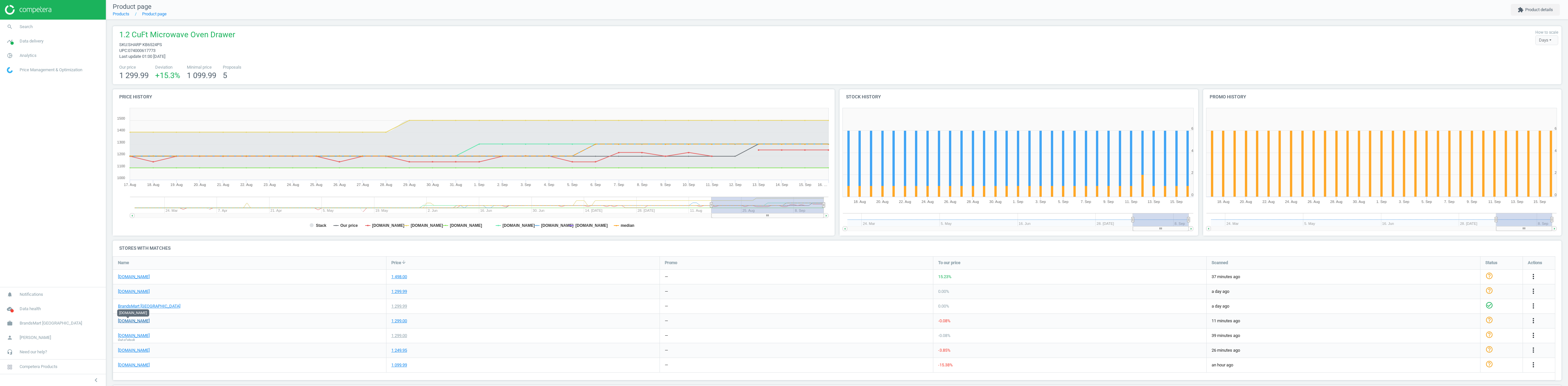
click at [135, 321] on link "[DOMAIN_NAME]" at bounding box center [133, 321] width 32 height 5
click at [31, 53] on span "Analytics" at bounding box center [28, 55] width 17 height 5
drag, startPoint x: 15, startPoint y: 81, endPoint x: 60, endPoint y: 92, distance: 46.3
click at [15, 81] on span "Products" at bounding box center [15, 80] width 15 height 5
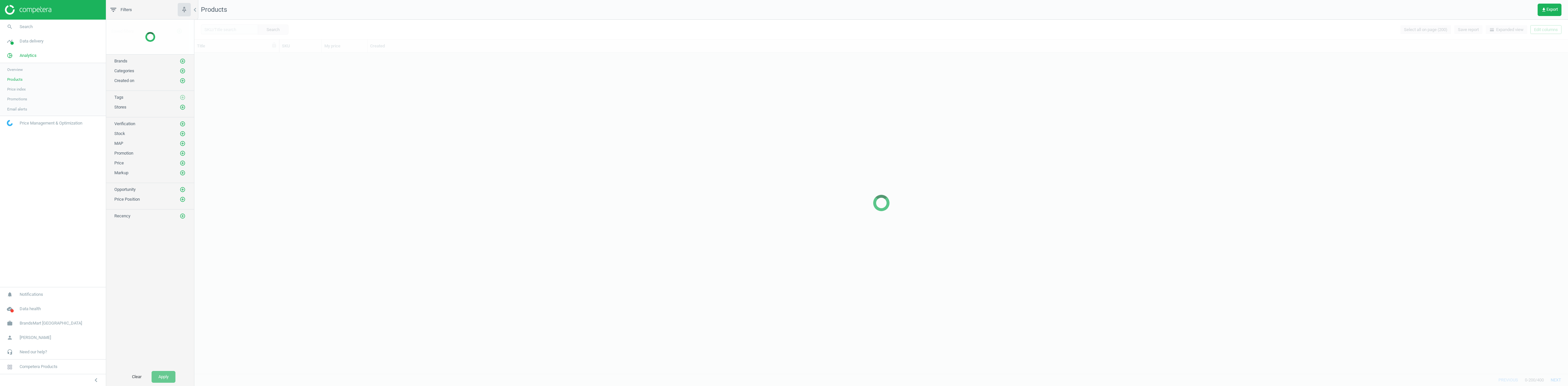
scroll to position [314, 1367]
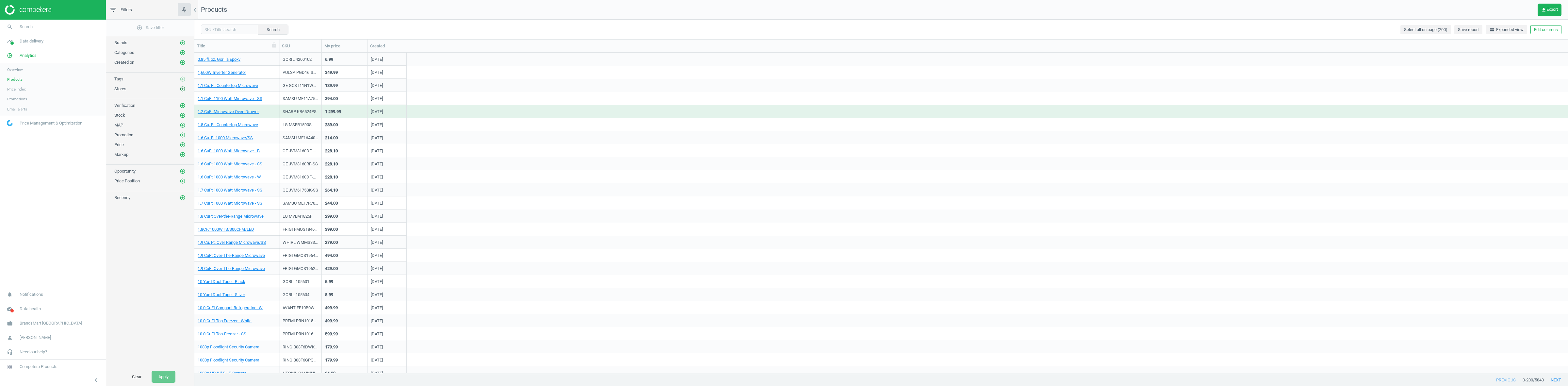
click at [182, 91] on icon "add_circle_outline" at bounding box center [182, 89] width 5 height 5
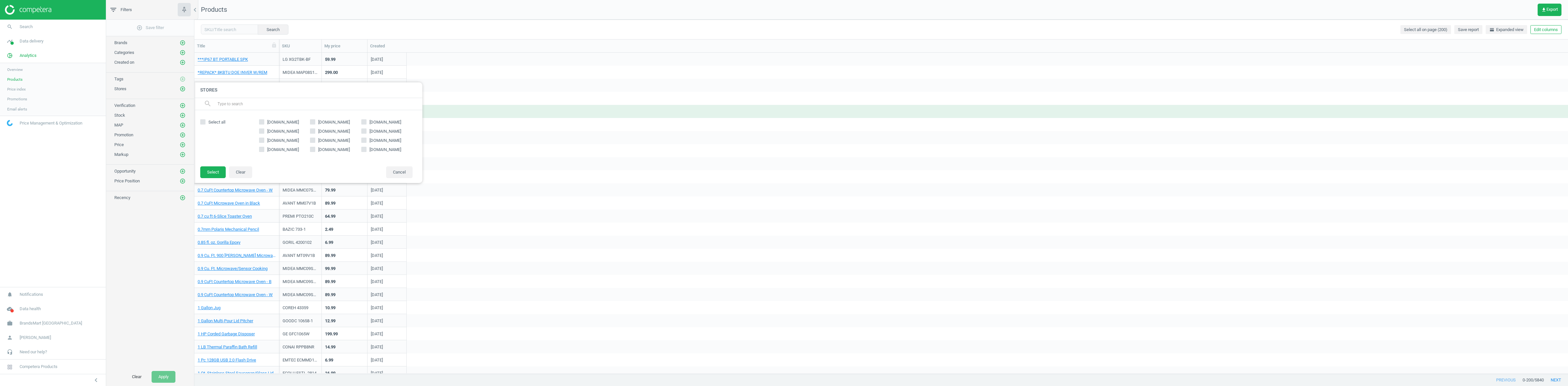
click at [332, 149] on span "[DOMAIN_NAME]" at bounding box center [334, 150] width 35 height 5
click at [315, 149] on input "[DOMAIN_NAME]" at bounding box center [312, 149] width 5 height 5
checkbox input "true"
click at [226, 169] on footer "Select Clear Cancel" at bounding box center [308, 174] width 229 height 17
click at [218, 168] on button "Select" at bounding box center [213, 172] width 25 height 12
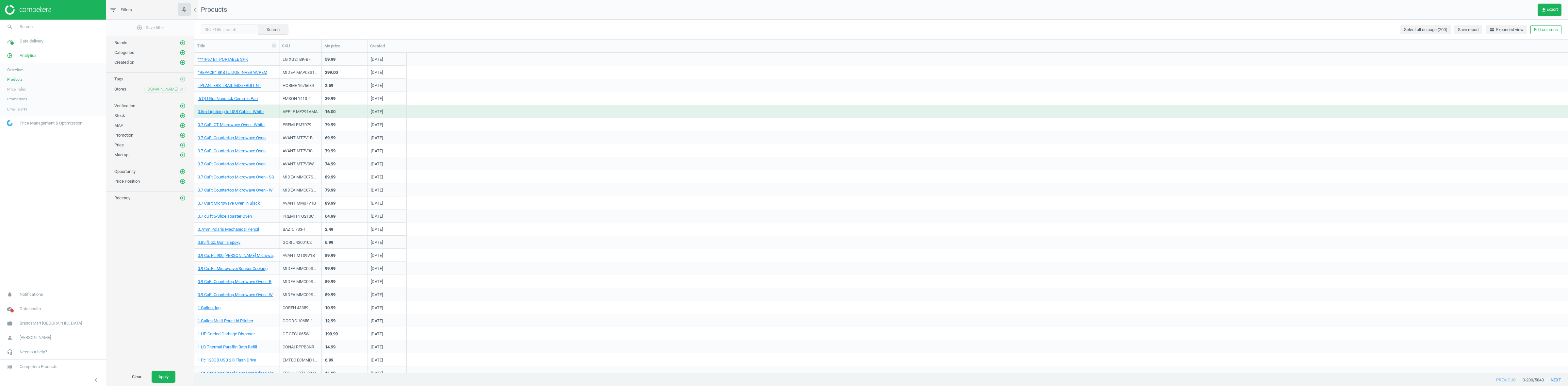
click at [182, 121] on div "MAP add_circle_outline" at bounding box center [150, 124] width 88 height 10
click at [182, 119] on icon "add_circle_outline" at bounding box center [182, 115] width 5 height 5
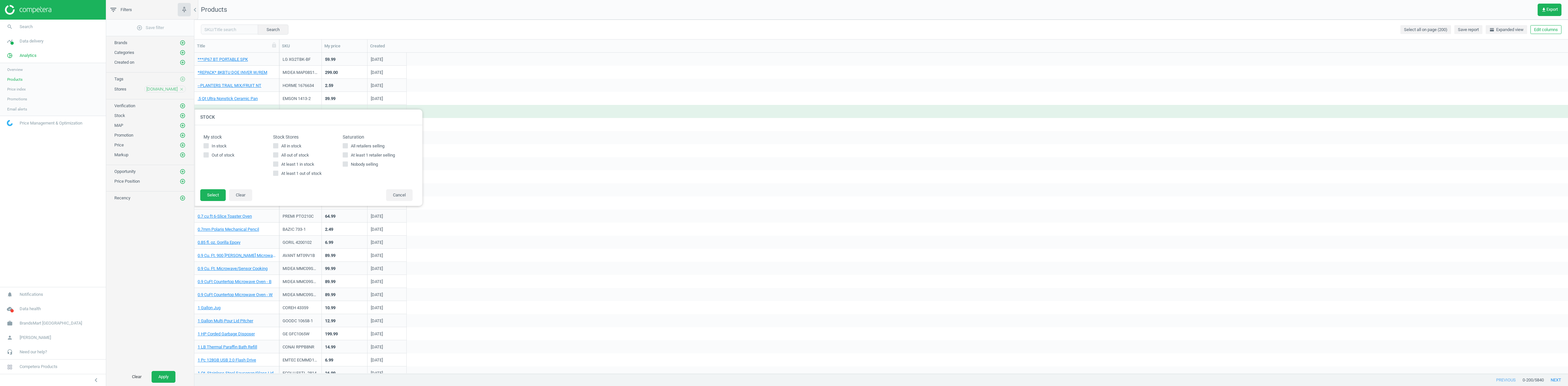
click at [278, 144] on input "All in stock" at bounding box center [275, 145] width 5 height 5
checkbox input "true"
click at [222, 193] on button "Select" at bounding box center [213, 194] width 25 height 12
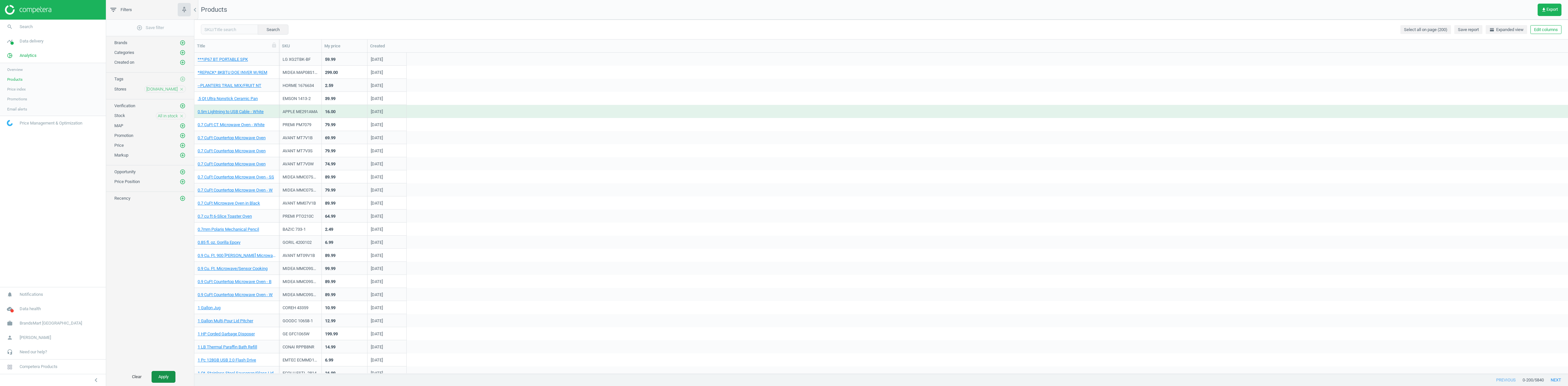
click at [168, 373] on button "Apply" at bounding box center [163, 376] width 24 height 12
click at [232, 124] on link "1.1 CuFt 1100 Watt Microwave - SS" at bounding box center [230, 124] width 64 height 5
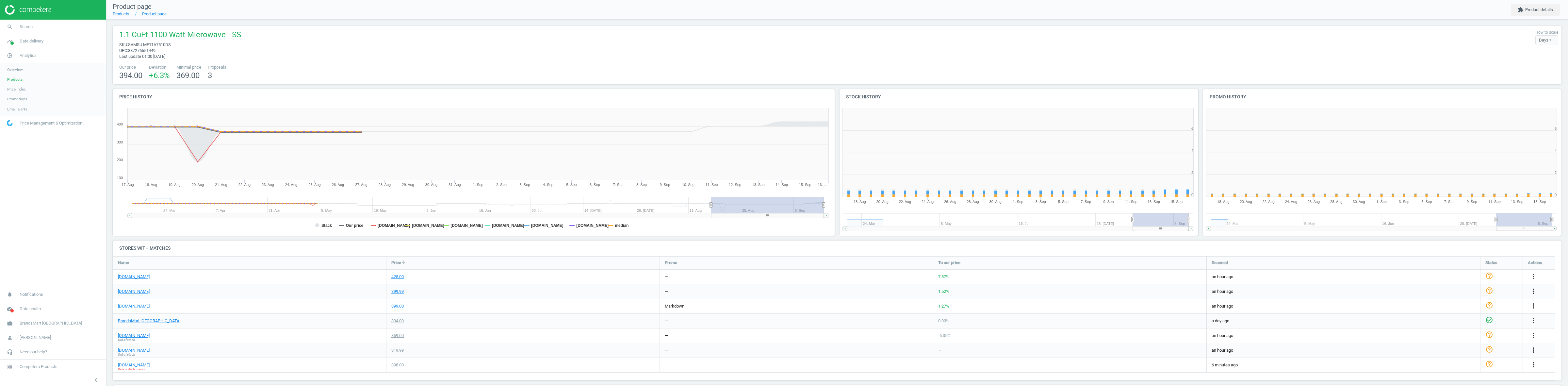
scroll to position [144, 370]
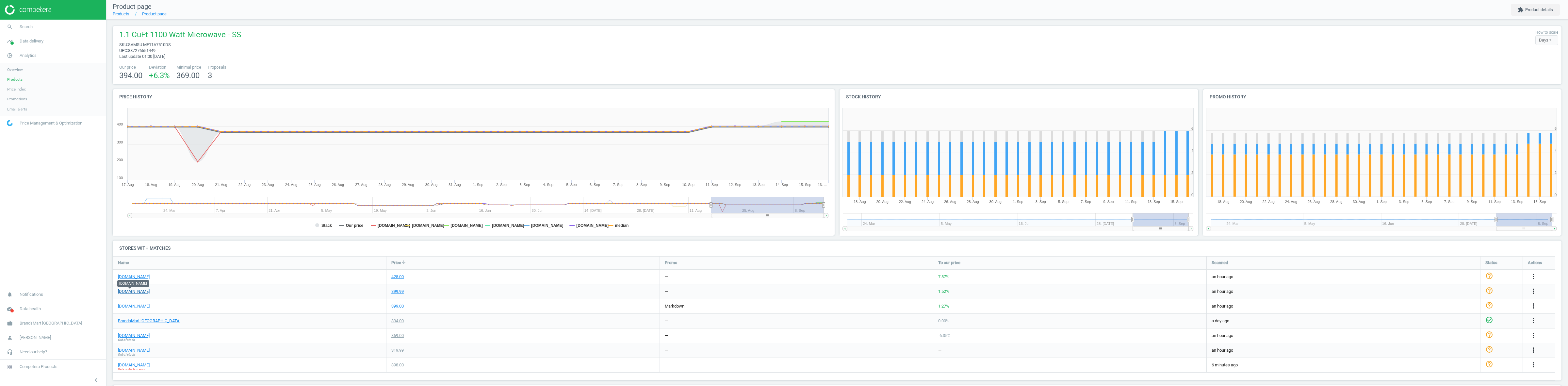
click at [132, 290] on link "[DOMAIN_NAME]" at bounding box center [133, 292] width 32 height 5
click at [14, 79] on span "Products" at bounding box center [15, 80] width 15 height 5
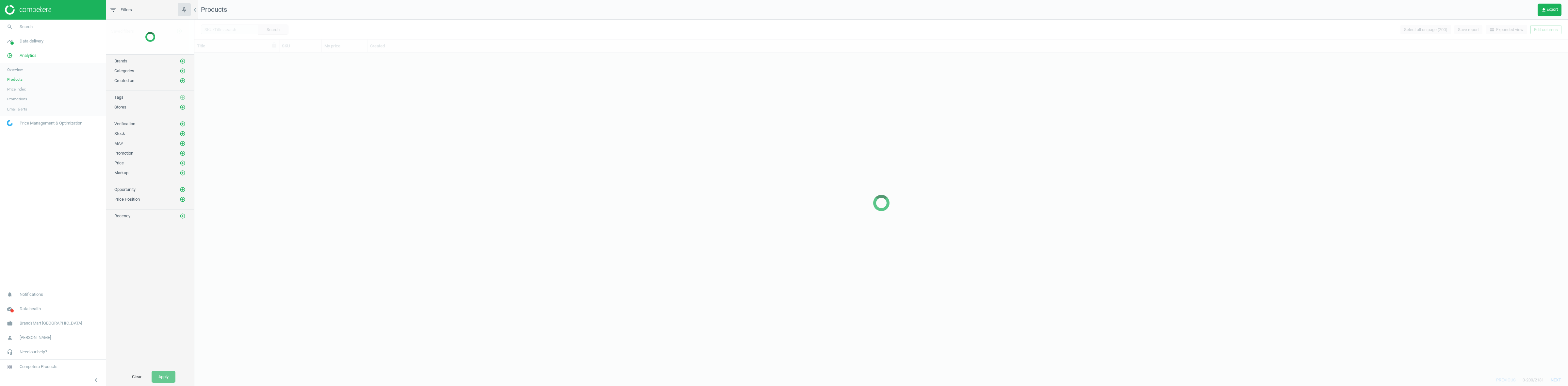
scroll to position [314, 1367]
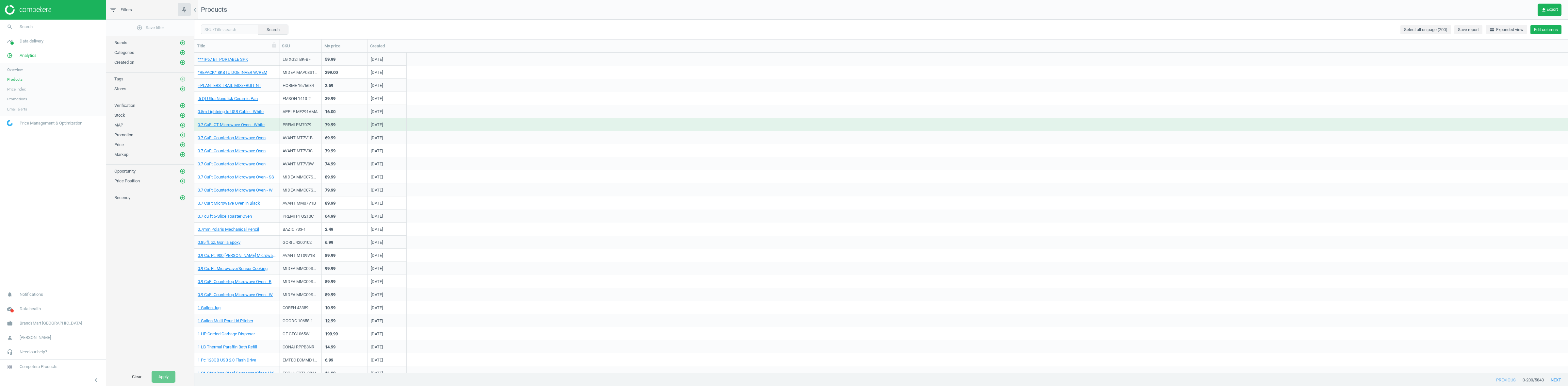
click at [1533, 32] on button "Edit columns" at bounding box center [1546, 30] width 31 height 9
click at [1506, 134] on div "Stores custom fields" at bounding box center [1503, 135] width 40 height 5
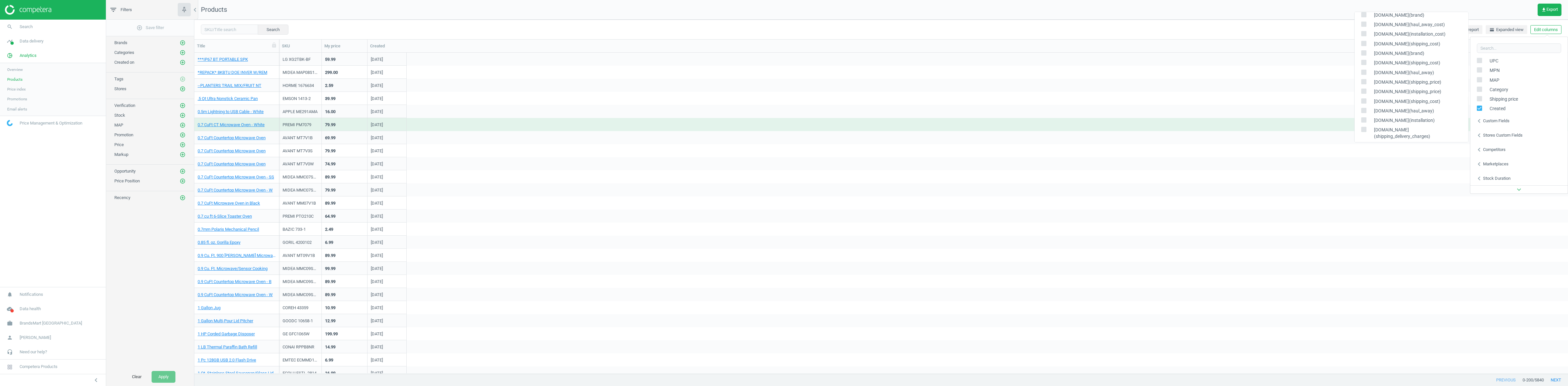
scroll to position [123, 0]
click at [185, 92] on button "add_circle_outline" at bounding box center [182, 88] width 6 height 6
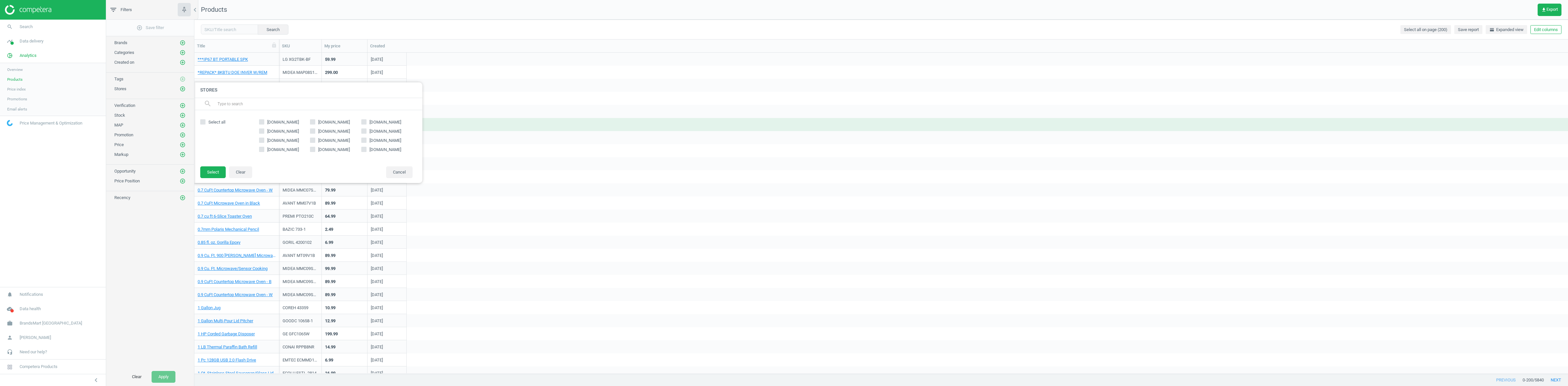
click at [332, 149] on span "[DOMAIN_NAME]" at bounding box center [334, 150] width 35 height 5
click at [315, 149] on input "[DOMAIN_NAME]" at bounding box center [312, 149] width 5 height 5
checkbox input "true"
click at [222, 176] on button "Select" at bounding box center [213, 172] width 25 height 12
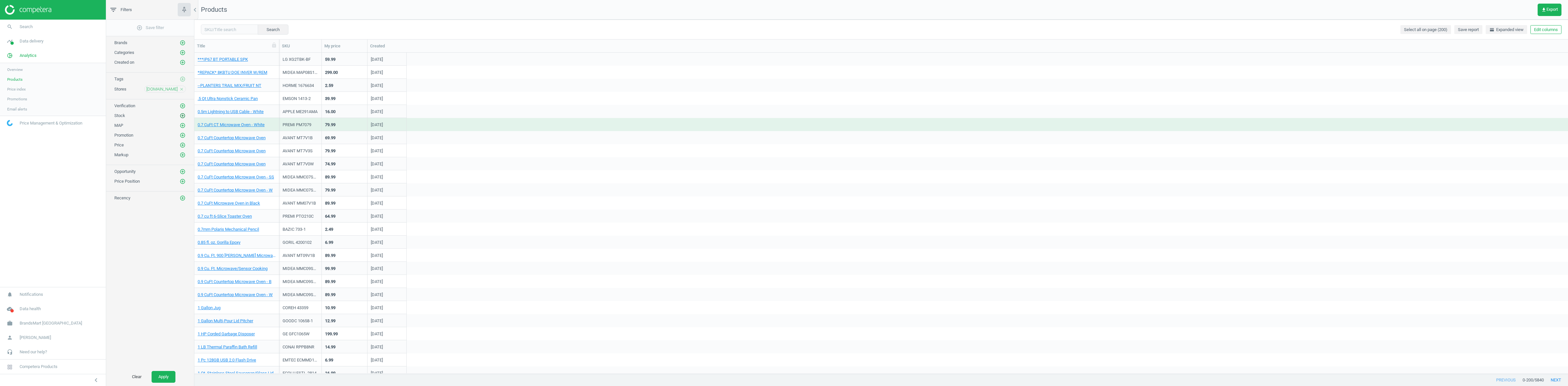
click at [182, 115] on icon "add_circle_outline" at bounding box center [182, 115] width 5 height 5
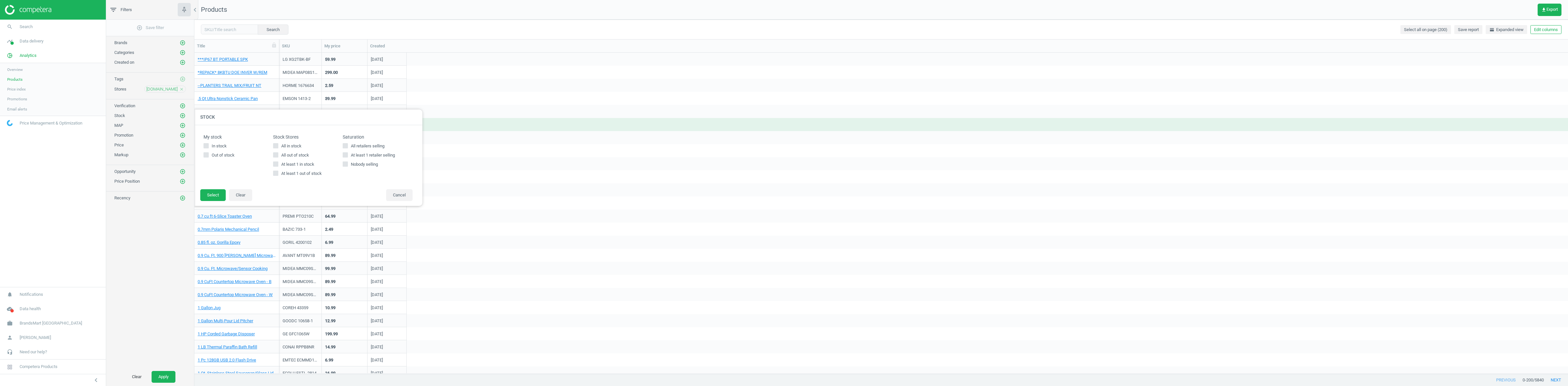
click at [293, 153] on span "All out of stock" at bounding box center [294, 155] width 30 height 5
click at [278, 153] on input "All out of stock" at bounding box center [275, 154] width 5 height 5
checkbox input "true"
click at [221, 193] on button "Select" at bounding box center [213, 194] width 25 height 12
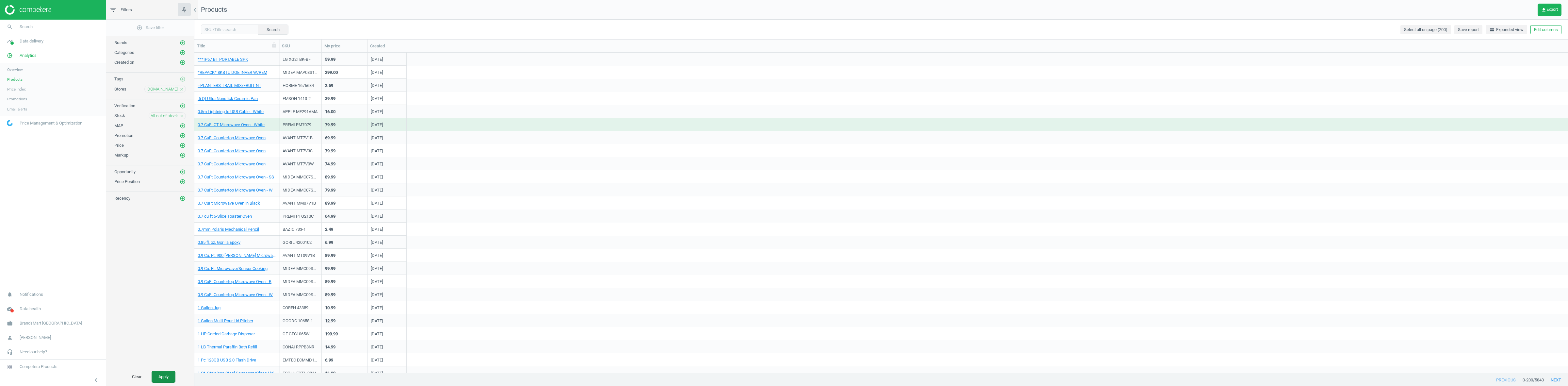
click at [162, 374] on button "Apply" at bounding box center [163, 376] width 24 height 12
click at [231, 124] on link "10.2” Scribe Digital Notebook & Pen" at bounding box center [231, 124] width 65 height 5
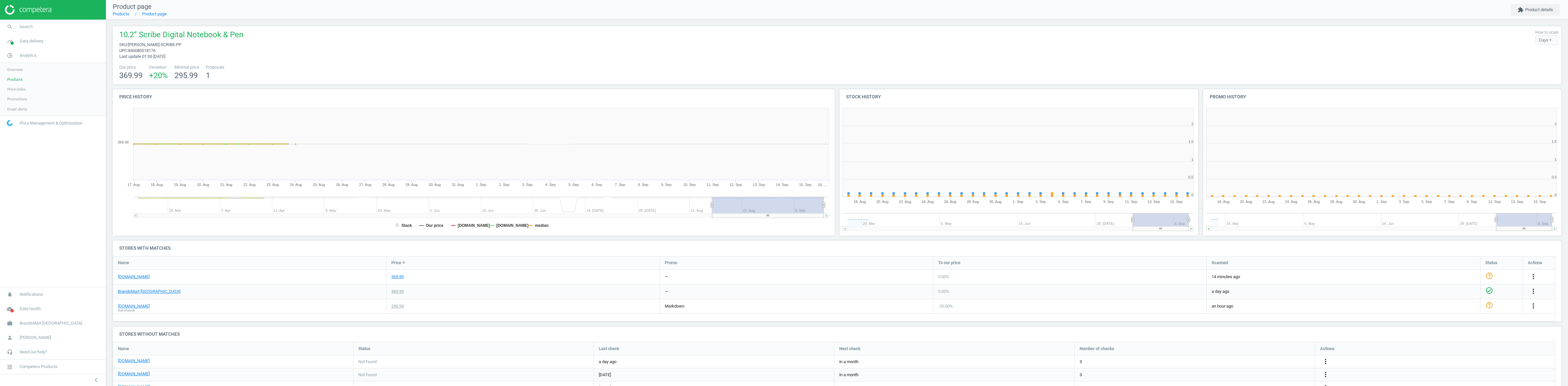
scroll to position [4, 4]
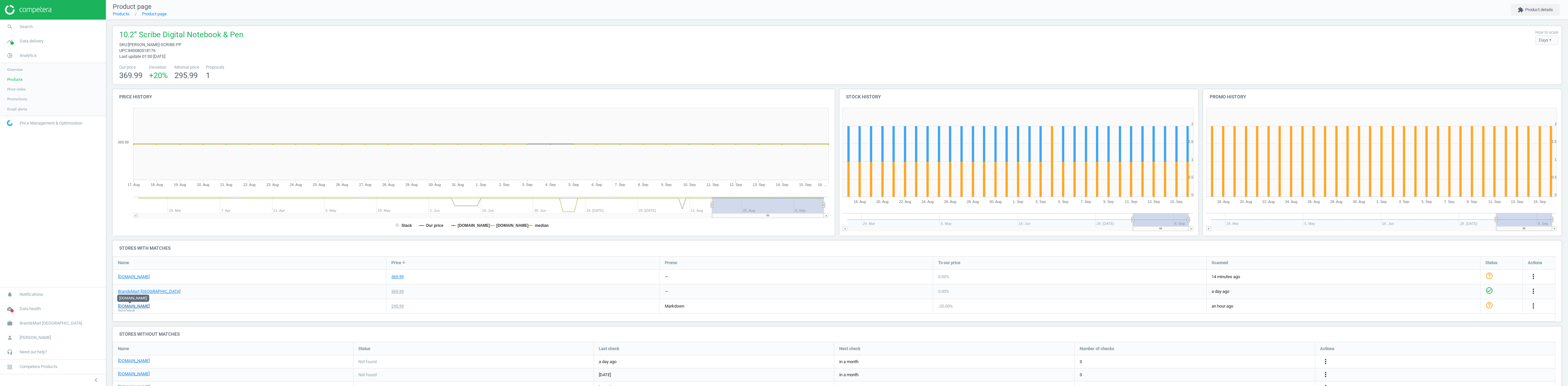
click at [135, 309] on link "[DOMAIN_NAME]" at bounding box center [133, 306] width 32 height 5
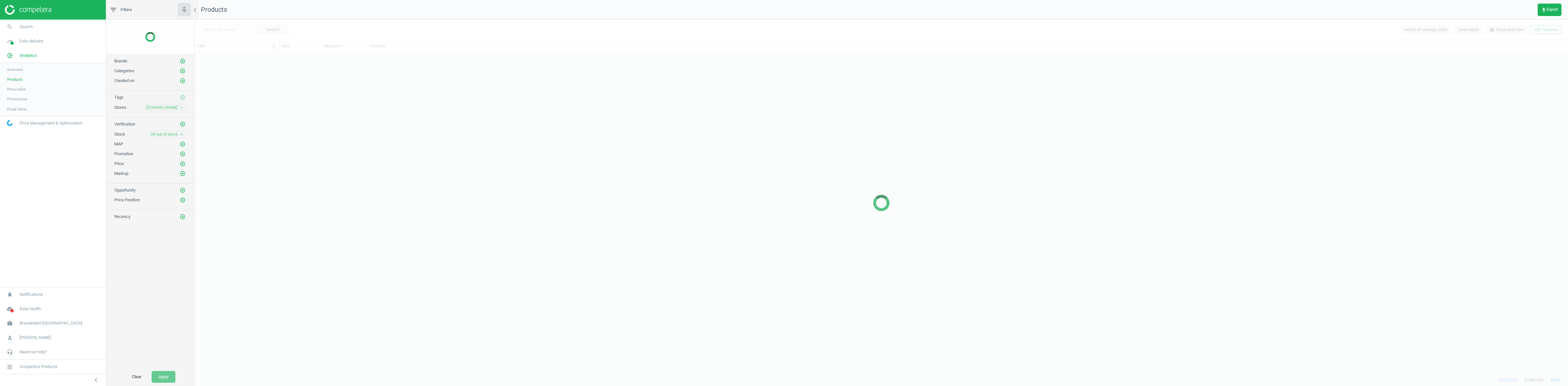
scroll to position [314, 1367]
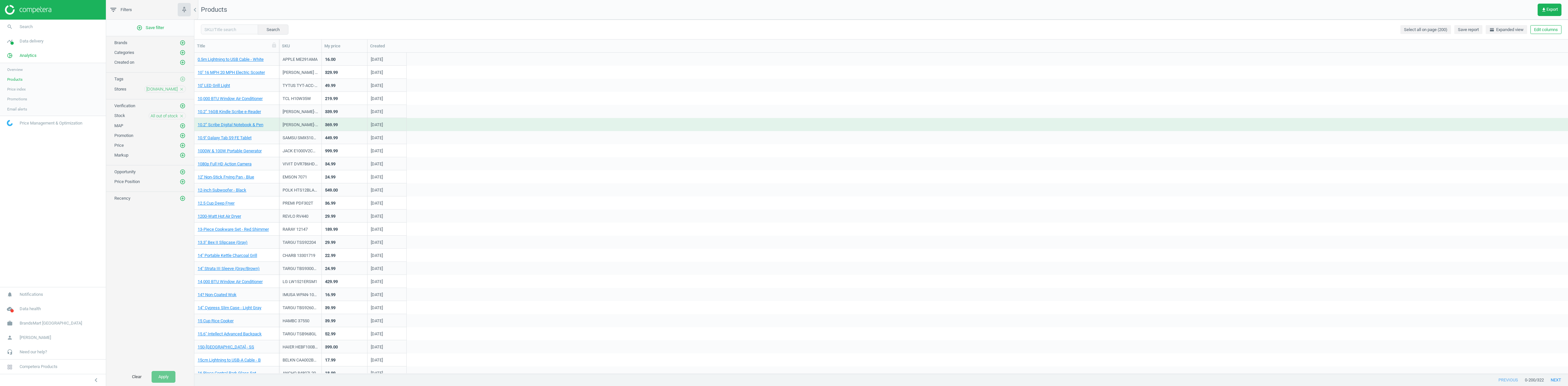
click at [180, 116] on icon "close" at bounding box center [182, 115] width 5 height 5
click at [180, 116] on button "add_circle_outline" at bounding box center [182, 115] width 6 height 6
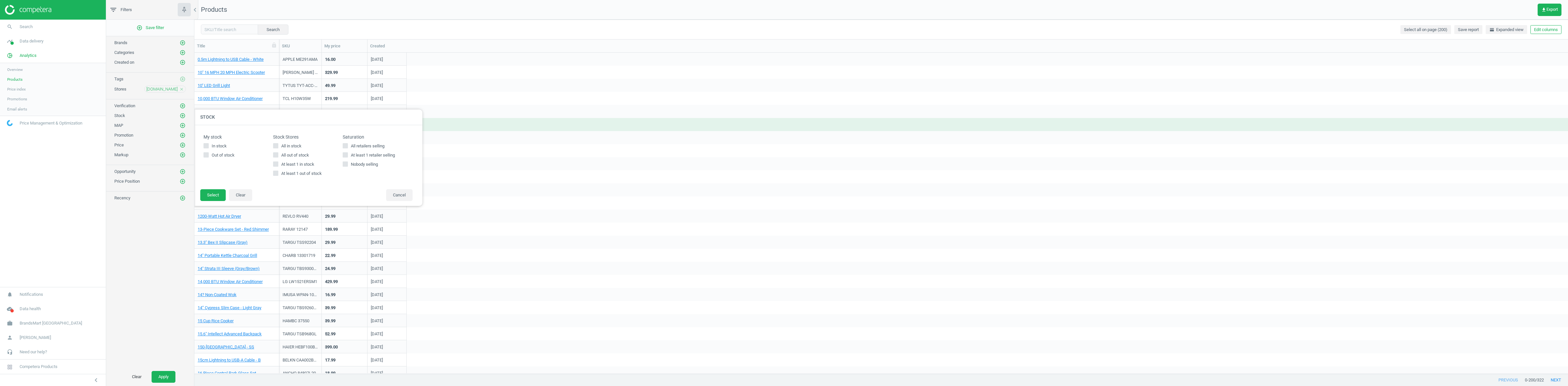
click at [180, 116] on button "add_circle_outline" at bounding box center [182, 115] width 6 height 6
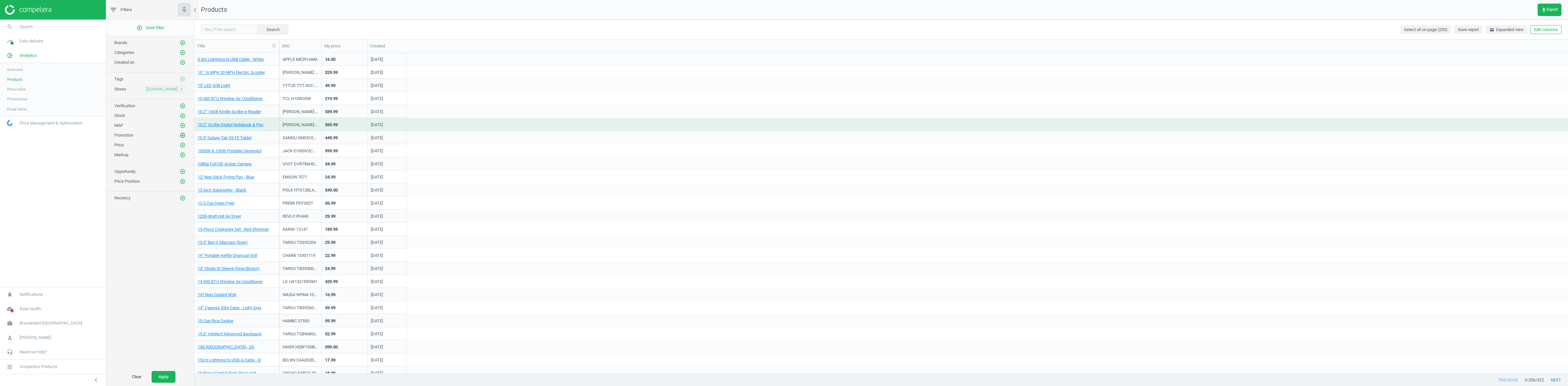
click at [184, 134] on button "add_circle_outline" at bounding box center [182, 134] width 6 height 6
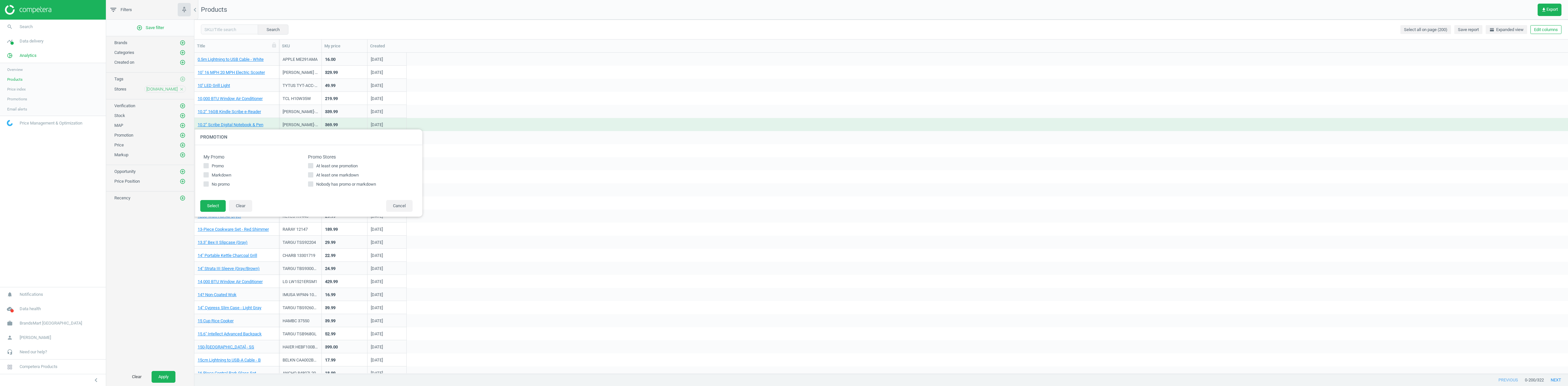
click at [322, 164] on span "At least one promotion" at bounding box center [337, 166] width 44 height 5
click at [312, 164] on input "At least one promotion" at bounding box center [311, 165] width 5 height 5
checkbox input "true"
click at [220, 200] on button "Select" at bounding box center [213, 205] width 25 height 12
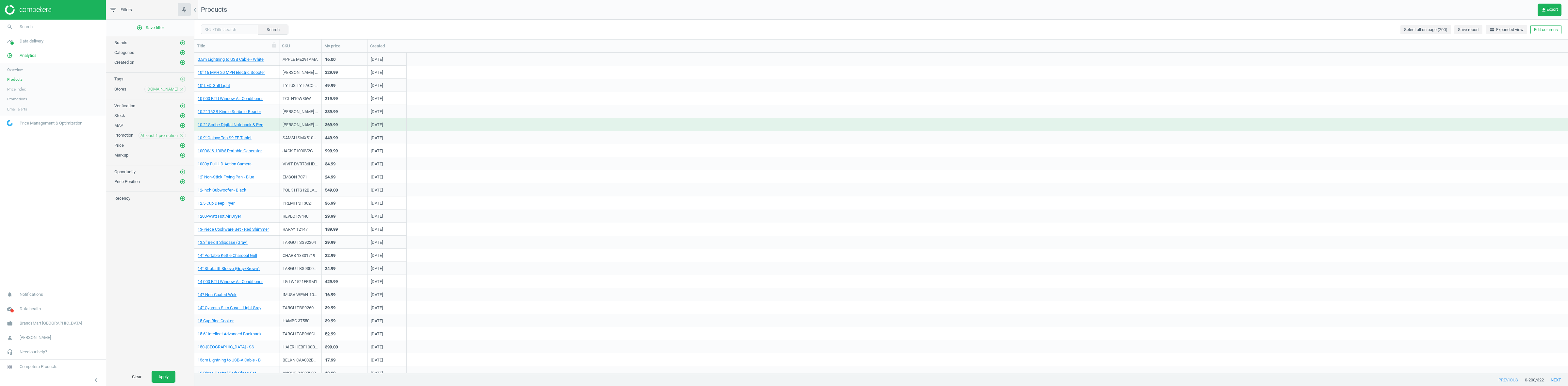
drag, startPoint x: 161, startPoint y: 379, endPoint x: 185, endPoint y: 368, distance: 26.4
click at [161, 379] on button "Apply" at bounding box center [163, 376] width 24 height 12
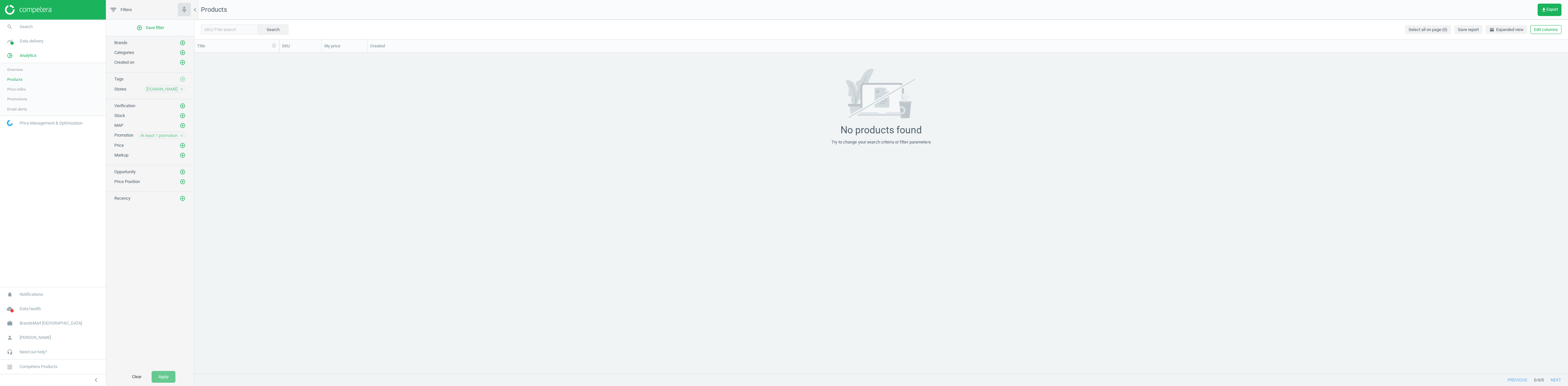
click at [182, 137] on icon "close" at bounding box center [182, 135] width 5 height 5
click at [182, 137] on icon "add_circle_outline" at bounding box center [182, 135] width 5 height 5
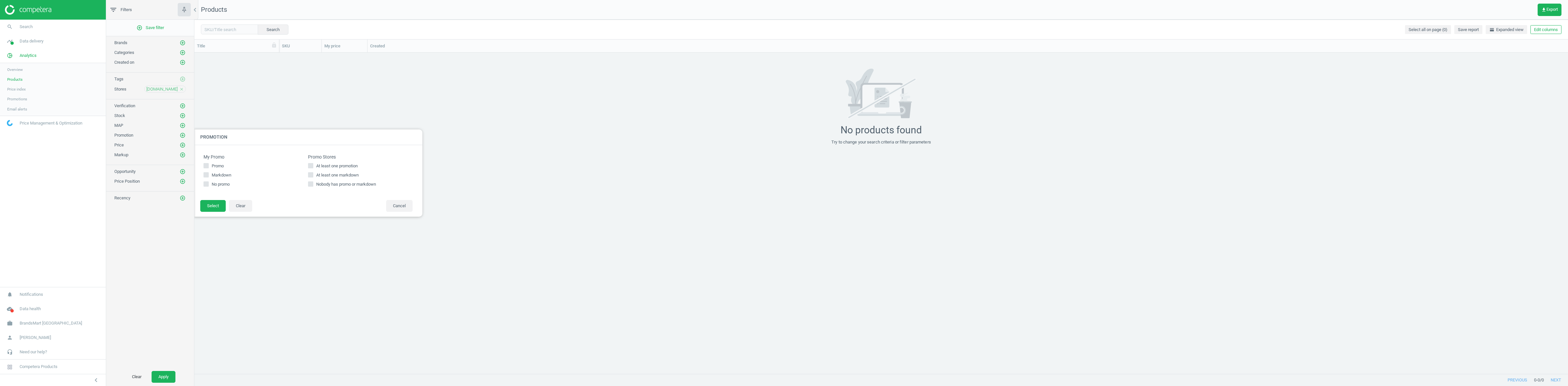
click at [321, 165] on span "At least one promotion" at bounding box center [337, 166] width 44 height 5
click at [312, 165] on input "At least one promotion" at bounding box center [311, 165] width 5 height 5
click at [321, 165] on span "At least one promotion" at bounding box center [337, 166] width 44 height 5
click at [312, 165] on input "At least one promotion" at bounding box center [311, 165] width 5 height 5
checkbox input "false"
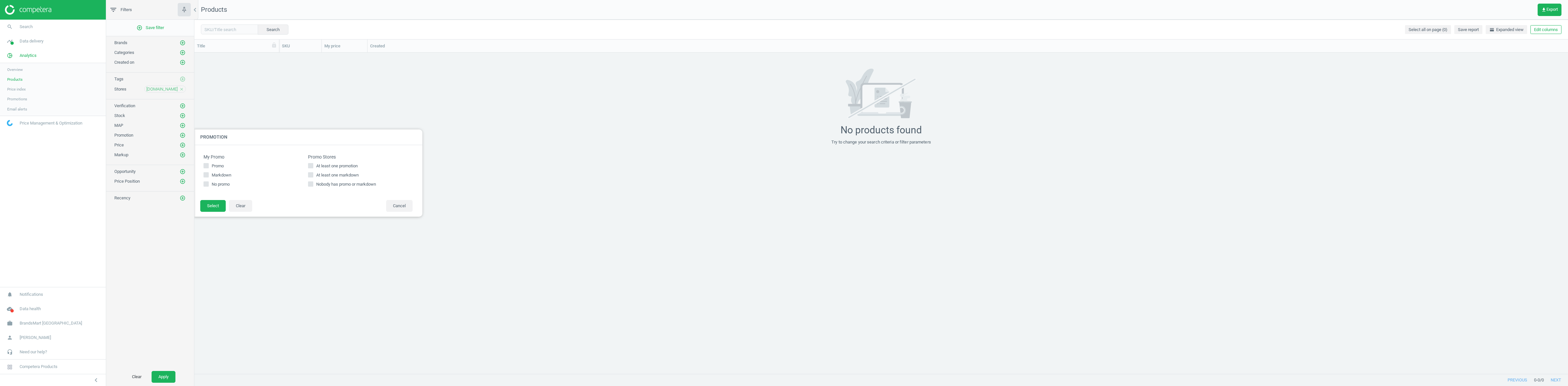
click at [326, 173] on span "At least one markdown" at bounding box center [338, 175] width 45 height 5
click at [312, 173] on input "At least one markdown" at bounding box center [311, 174] width 5 height 5
checkbox input "true"
click at [212, 205] on button "Select" at bounding box center [213, 205] width 25 height 12
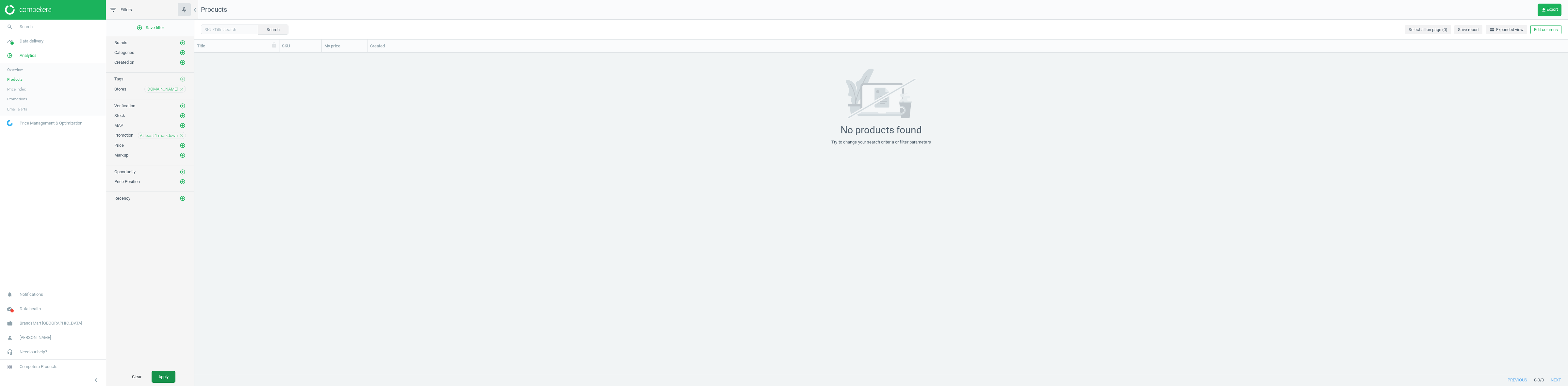
click at [161, 376] on button "Apply" at bounding box center [163, 376] width 24 height 12
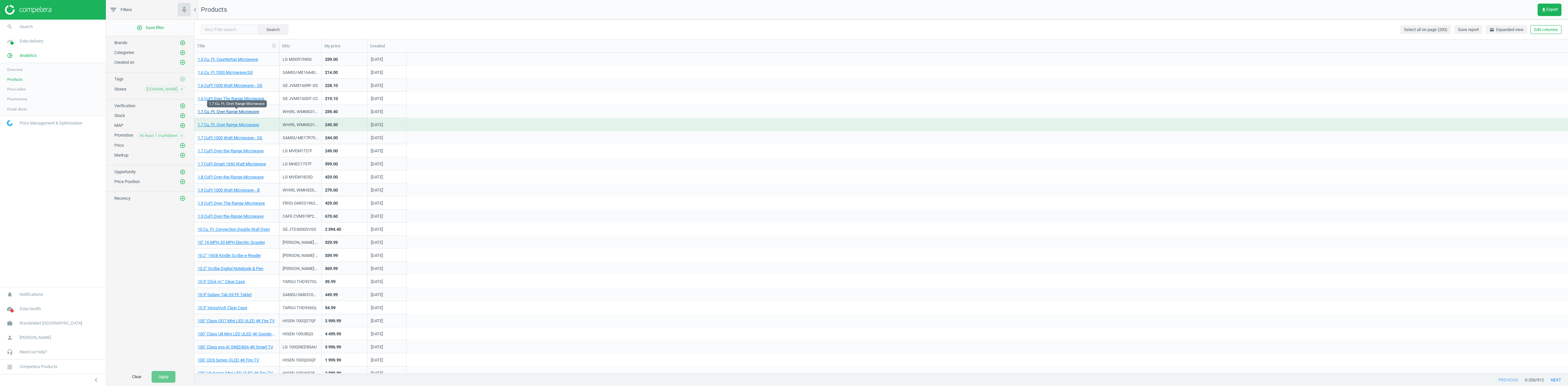
click at [246, 110] on link "1.7 Cu. Ft. Over Range Microwave" at bounding box center [229, 112] width 62 height 5
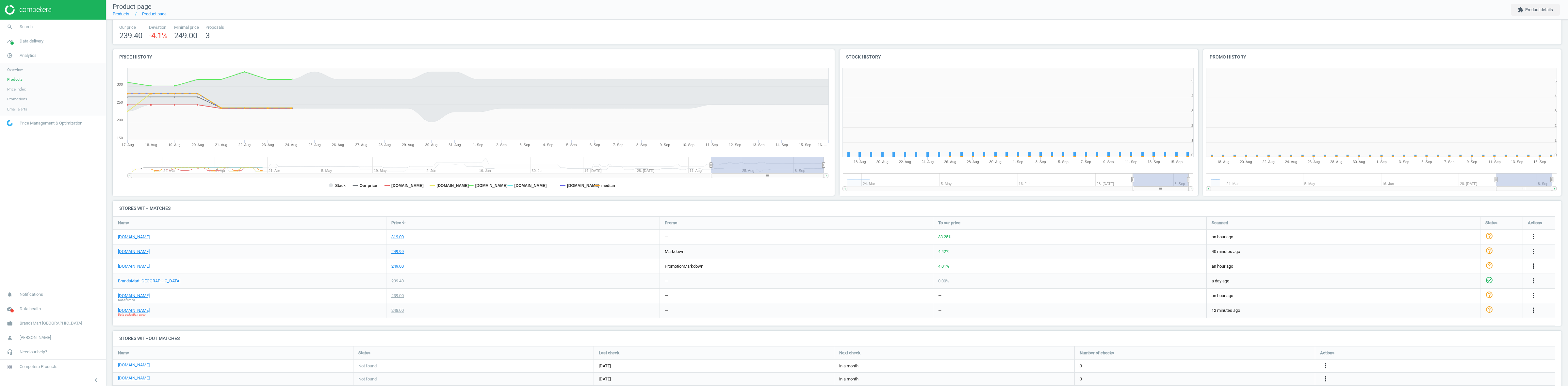
scroll to position [144, 370]
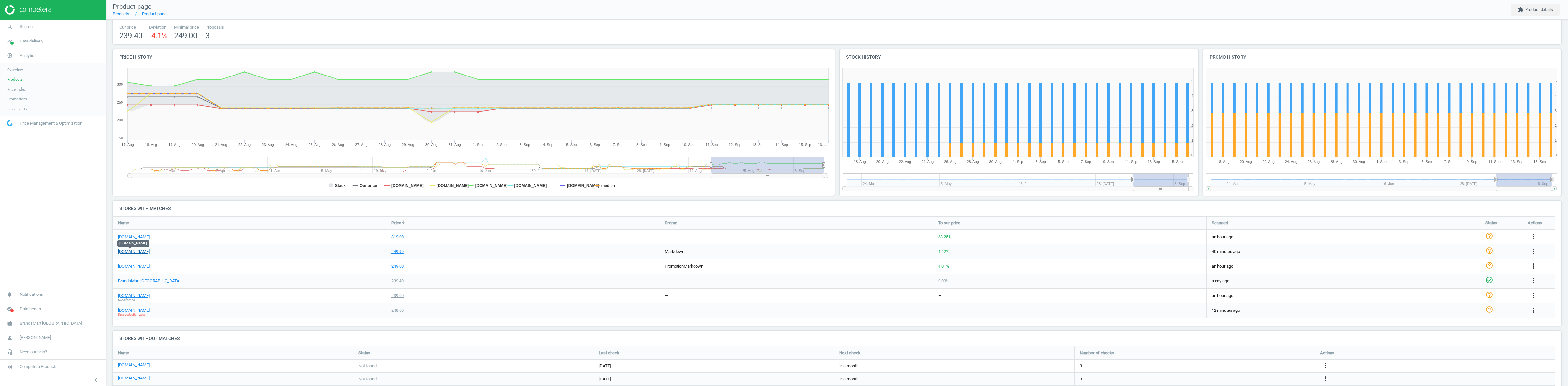
click at [128, 251] on link "[DOMAIN_NAME]" at bounding box center [133, 252] width 32 height 5
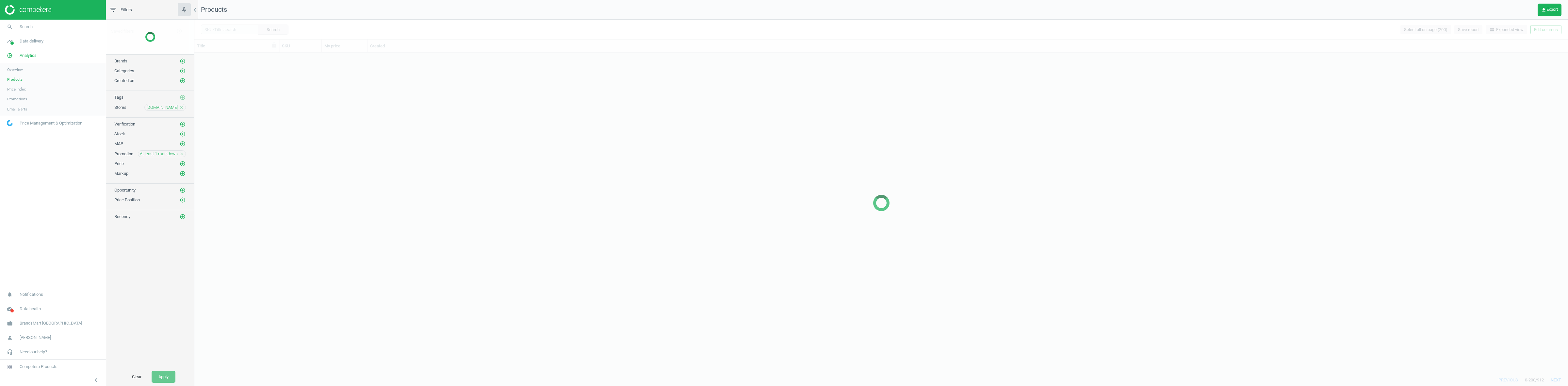
scroll to position [314, 1367]
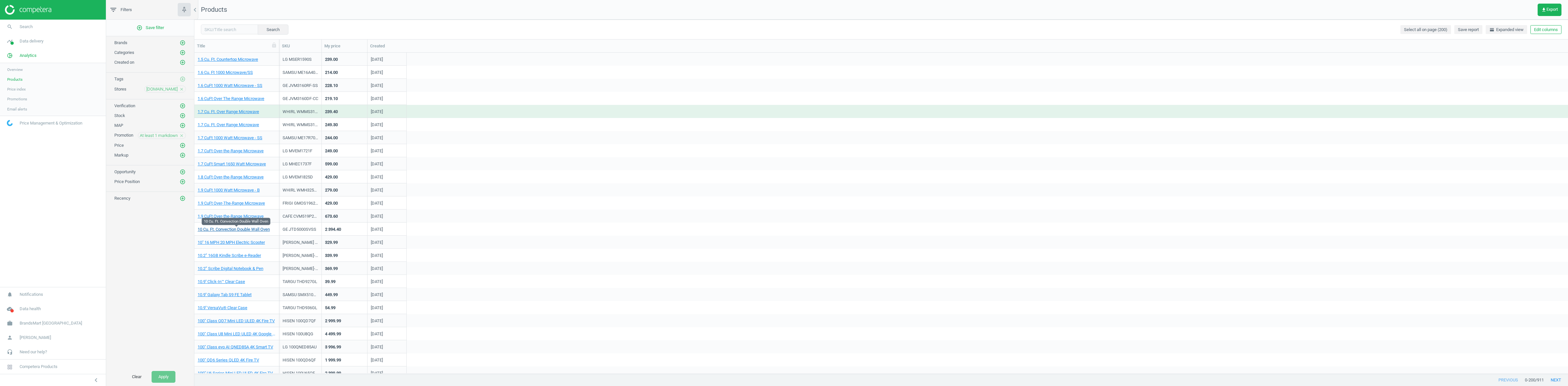
click at [251, 232] on link "10 Cu. Ft. Convection Double Wall Oven" at bounding box center [234, 229] width 73 height 5
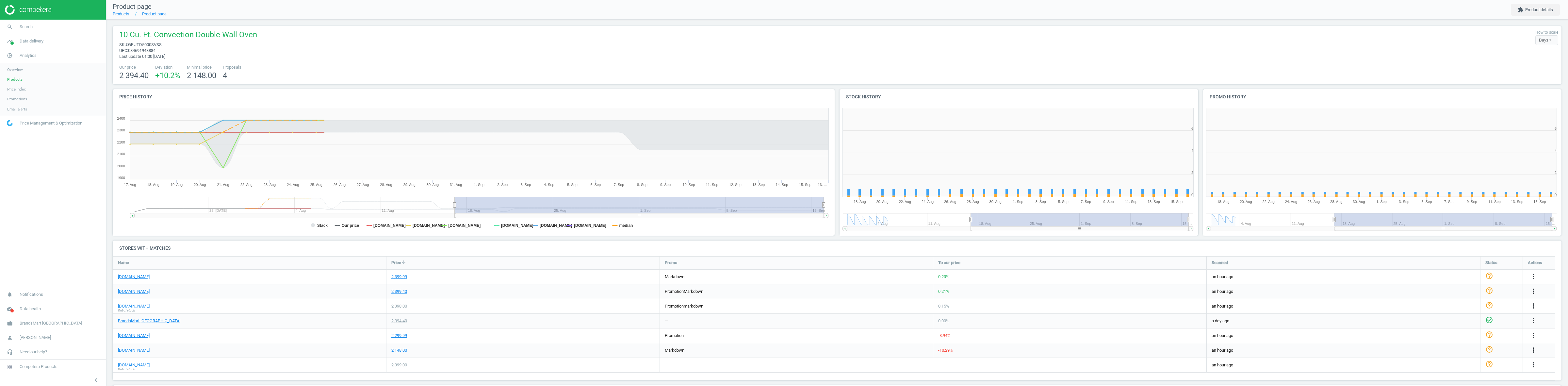
scroll to position [4, 4]
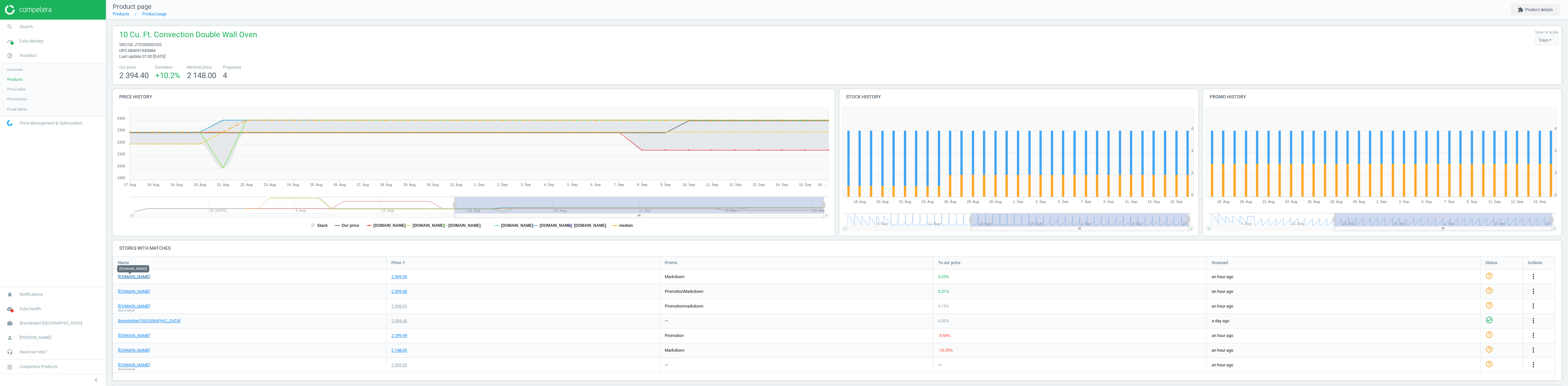
click at [134, 278] on link "[DOMAIN_NAME]" at bounding box center [133, 276] width 32 height 5
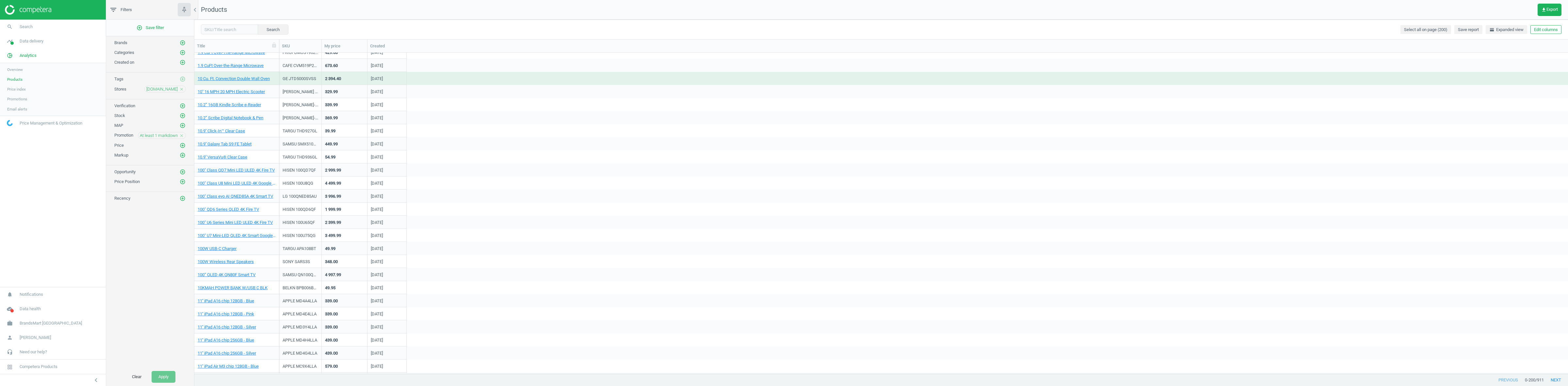
scroll to position [163, 0]
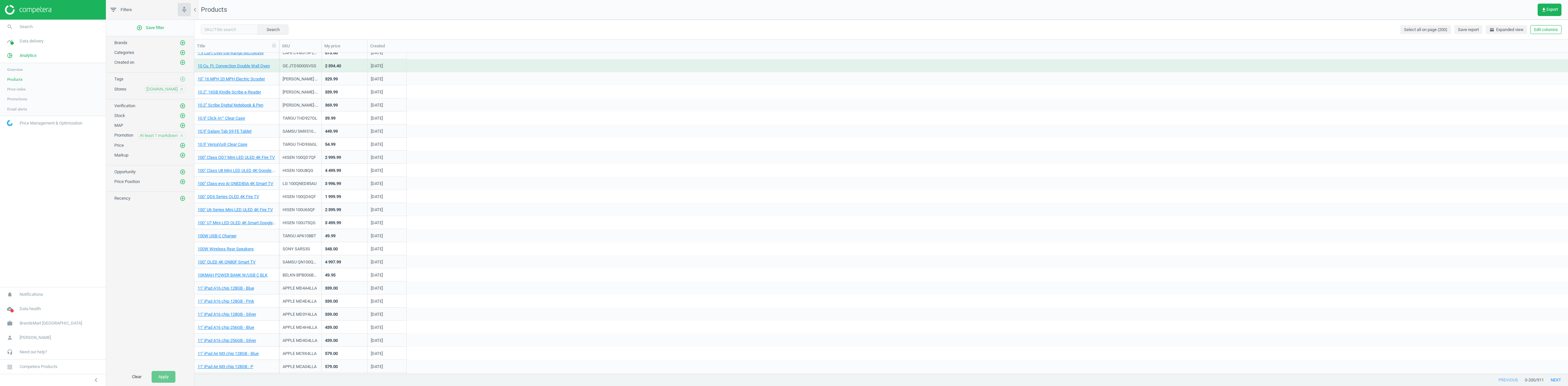
click at [220, 239] on div "100W USB-C Charger" at bounding box center [237, 237] width 78 height 8
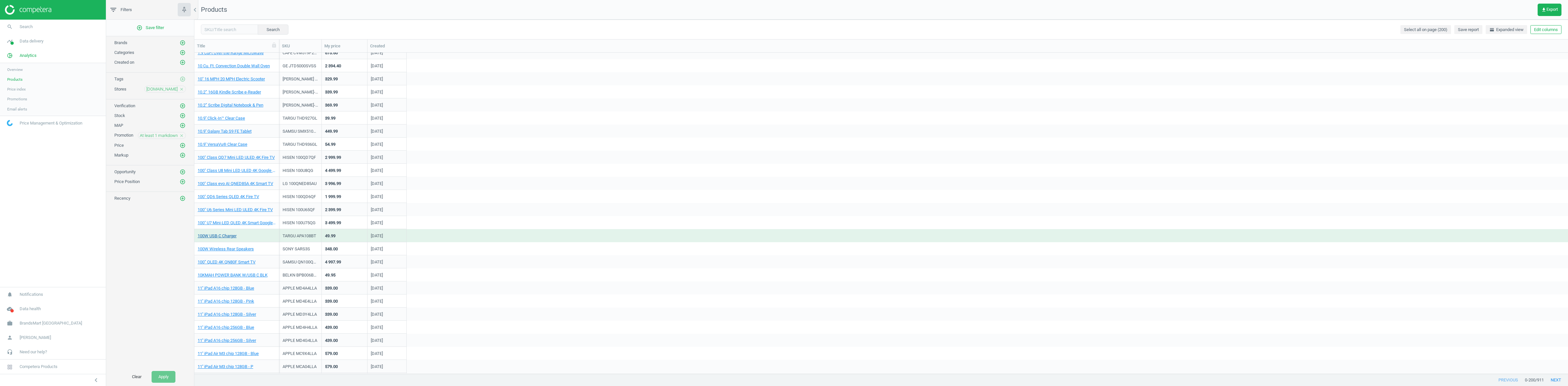
click at [220, 237] on link "100W USB-C Charger" at bounding box center [217, 236] width 39 height 5
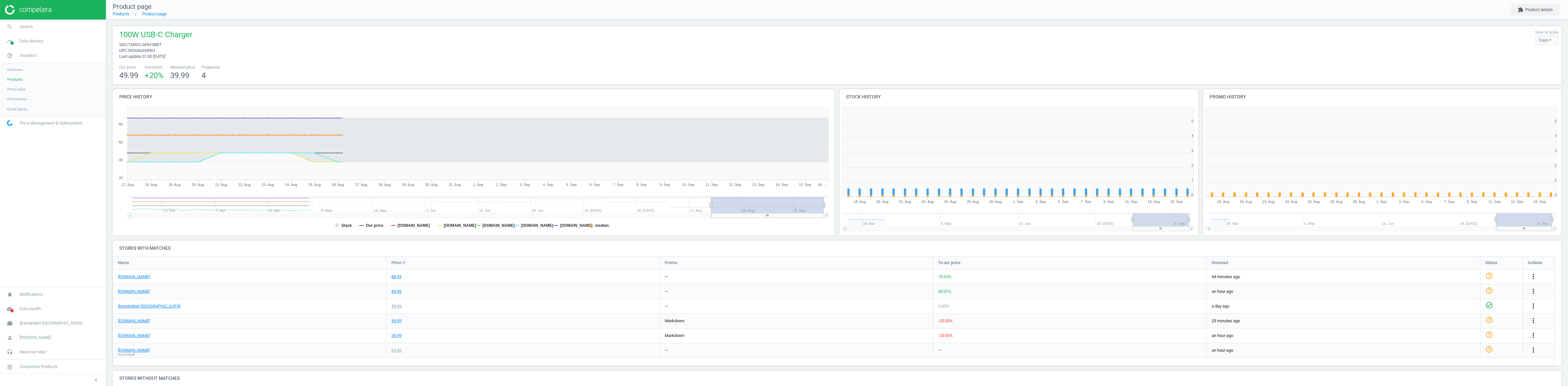
scroll to position [144, 370]
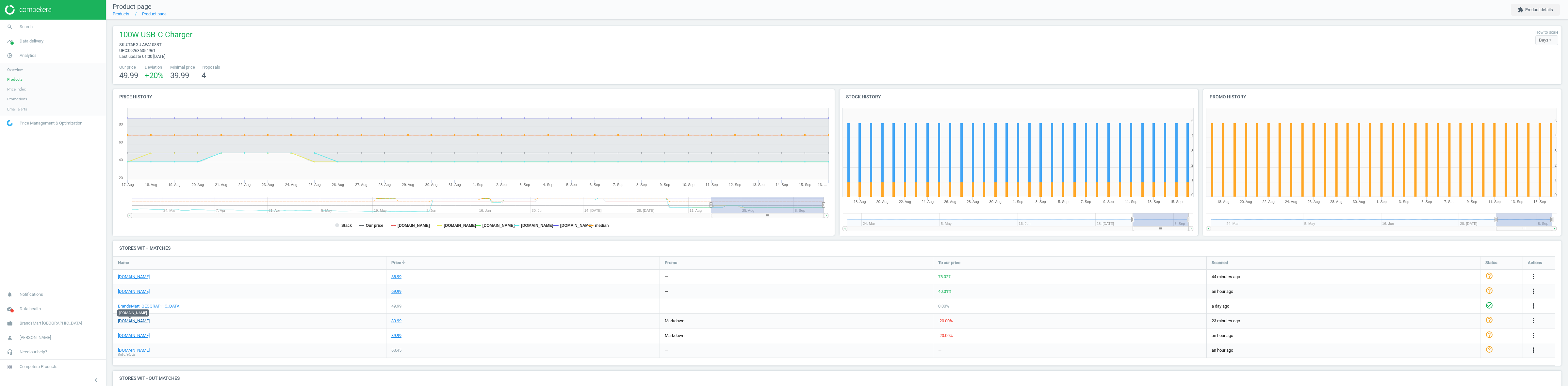
click at [133, 322] on link "[DOMAIN_NAME]" at bounding box center [133, 321] width 32 height 5
